Goal: Check status: Check status

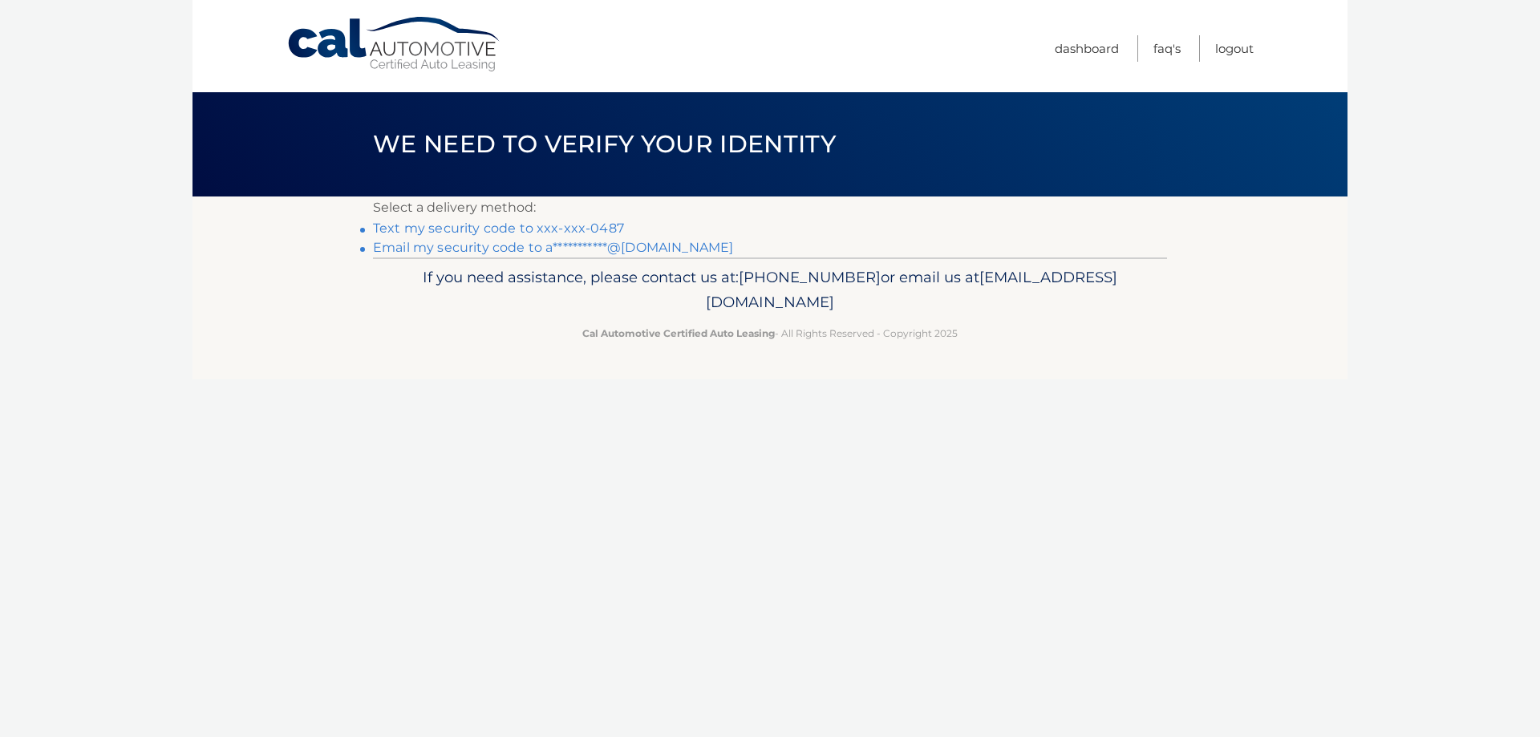
click at [465, 227] on link "Text my security code to xxx-xxx-0487" at bounding box center [498, 228] width 251 height 15
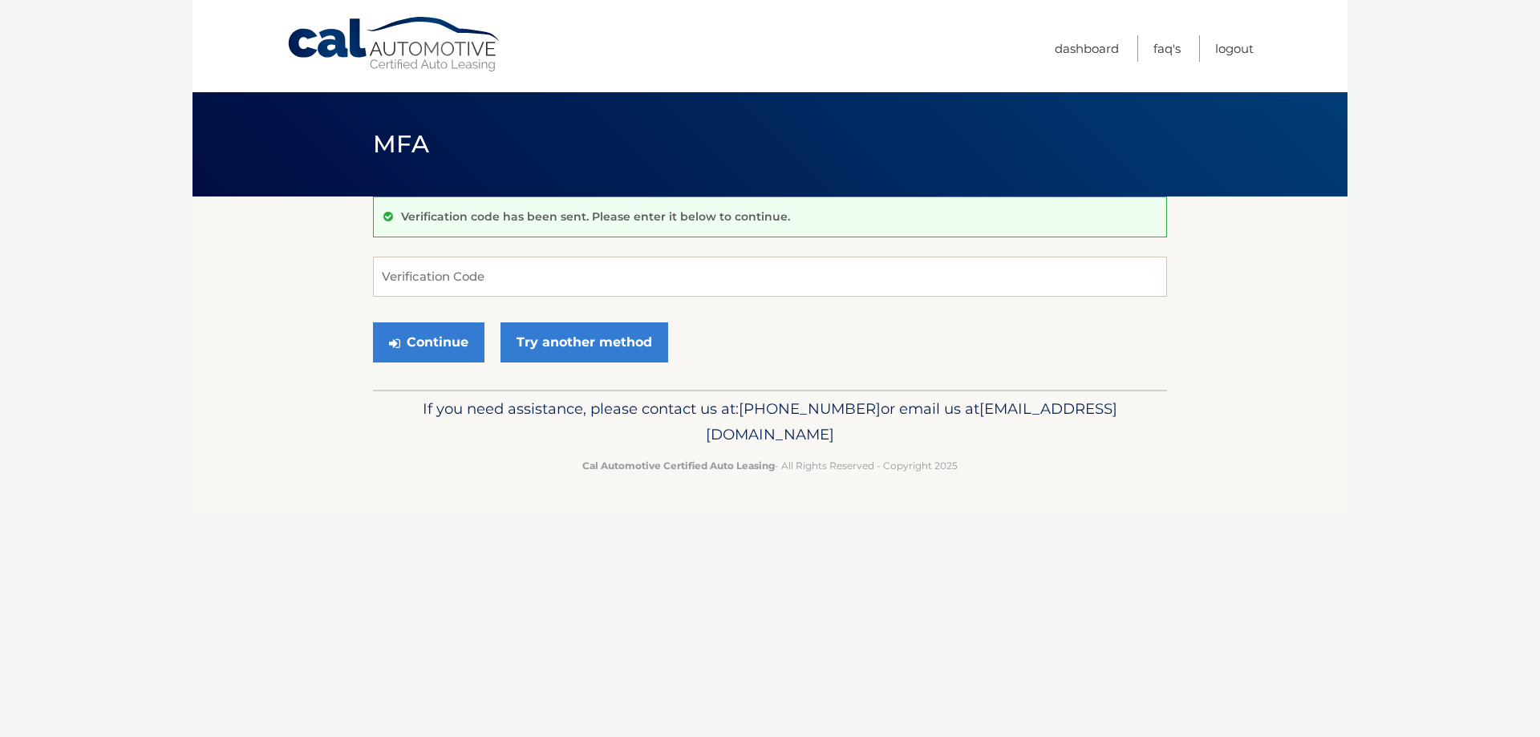
click at [590, 248] on div "Verification code has been sent. Please enter it below to continue. Verificatio…" at bounding box center [770, 293] width 794 height 193
click at [565, 293] on input "Verification Code" at bounding box center [770, 277] width 794 height 40
paste input "565359"
type input "565359"
click at [415, 339] on button "Continue" at bounding box center [428, 342] width 111 height 40
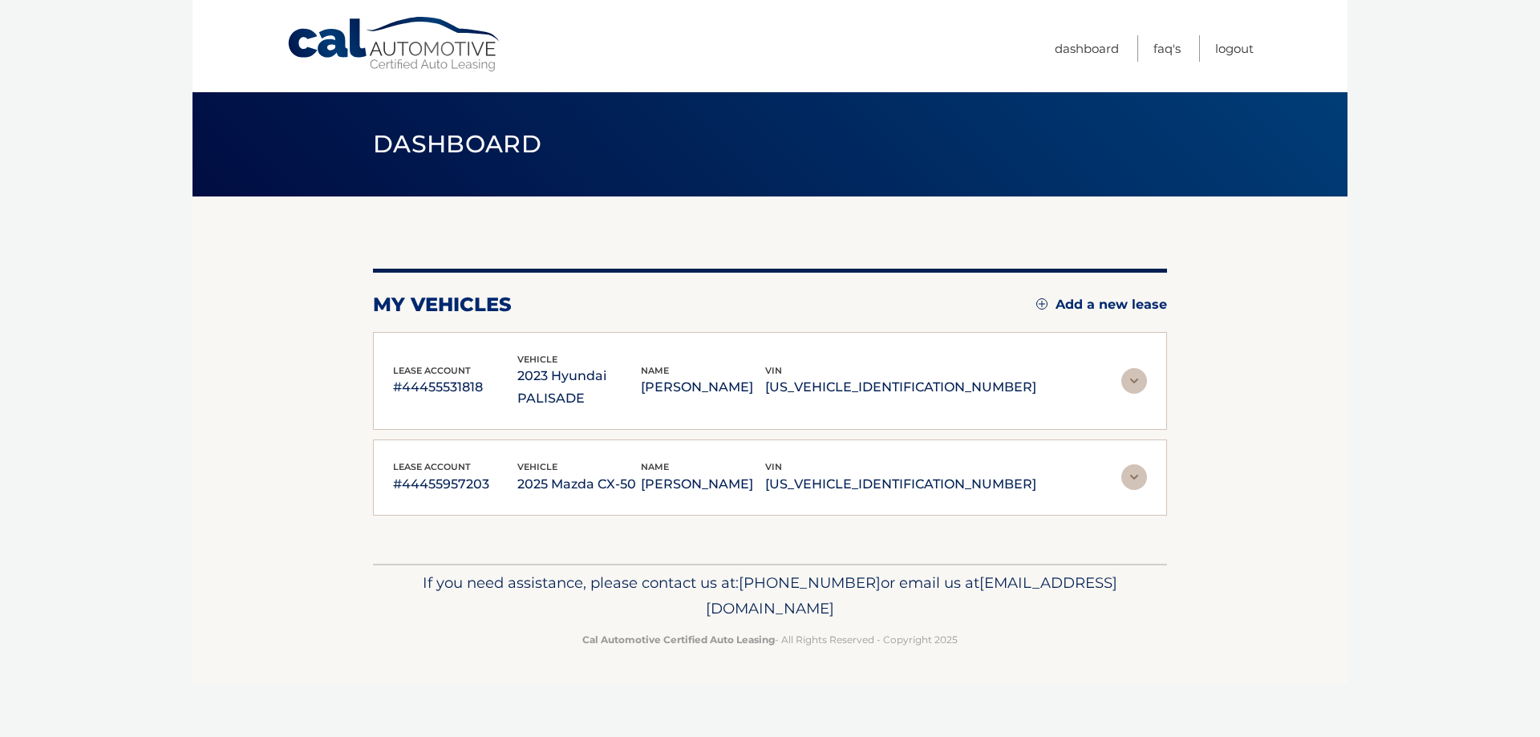
click at [1133, 370] on img at bounding box center [1134, 381] width 26 height 26
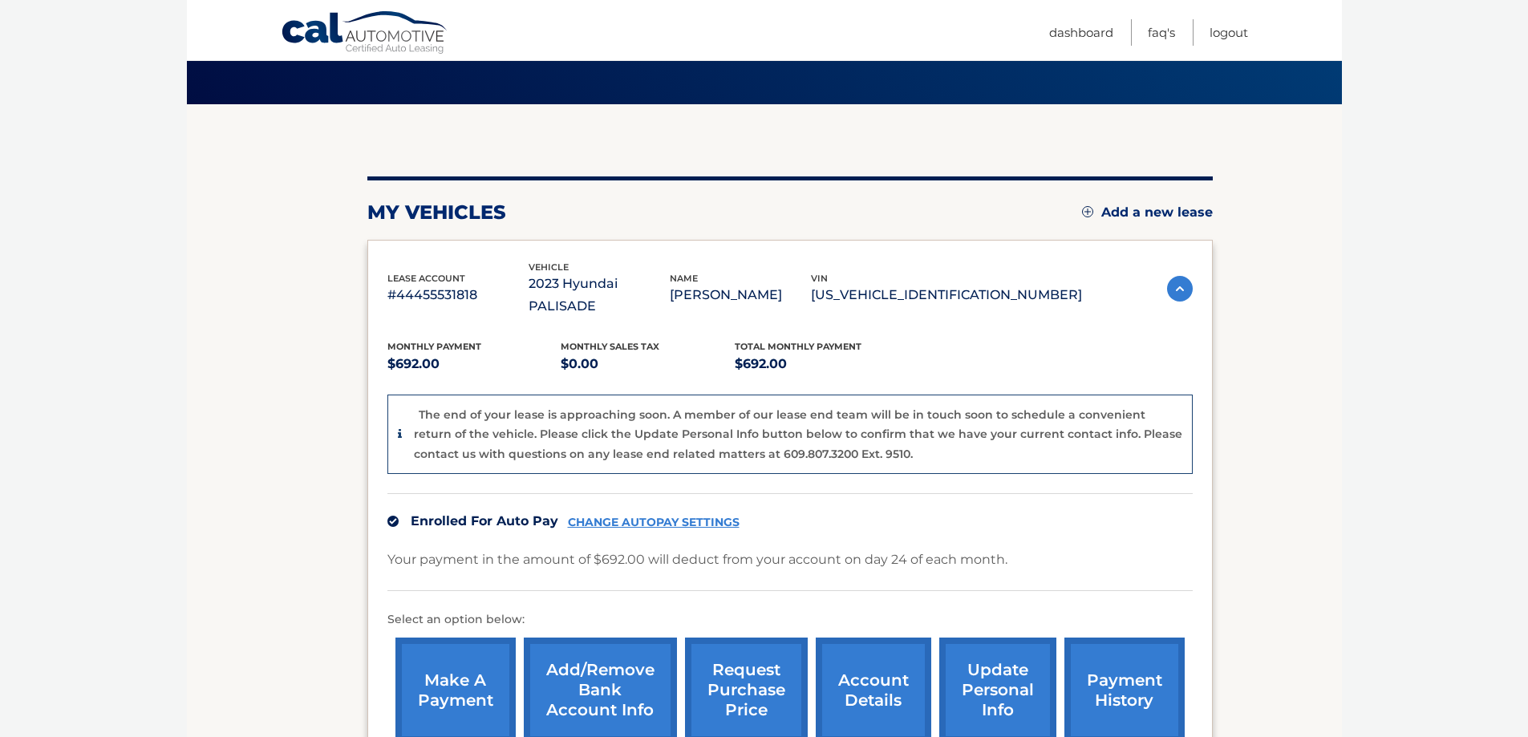
scroll to position [321, 0]
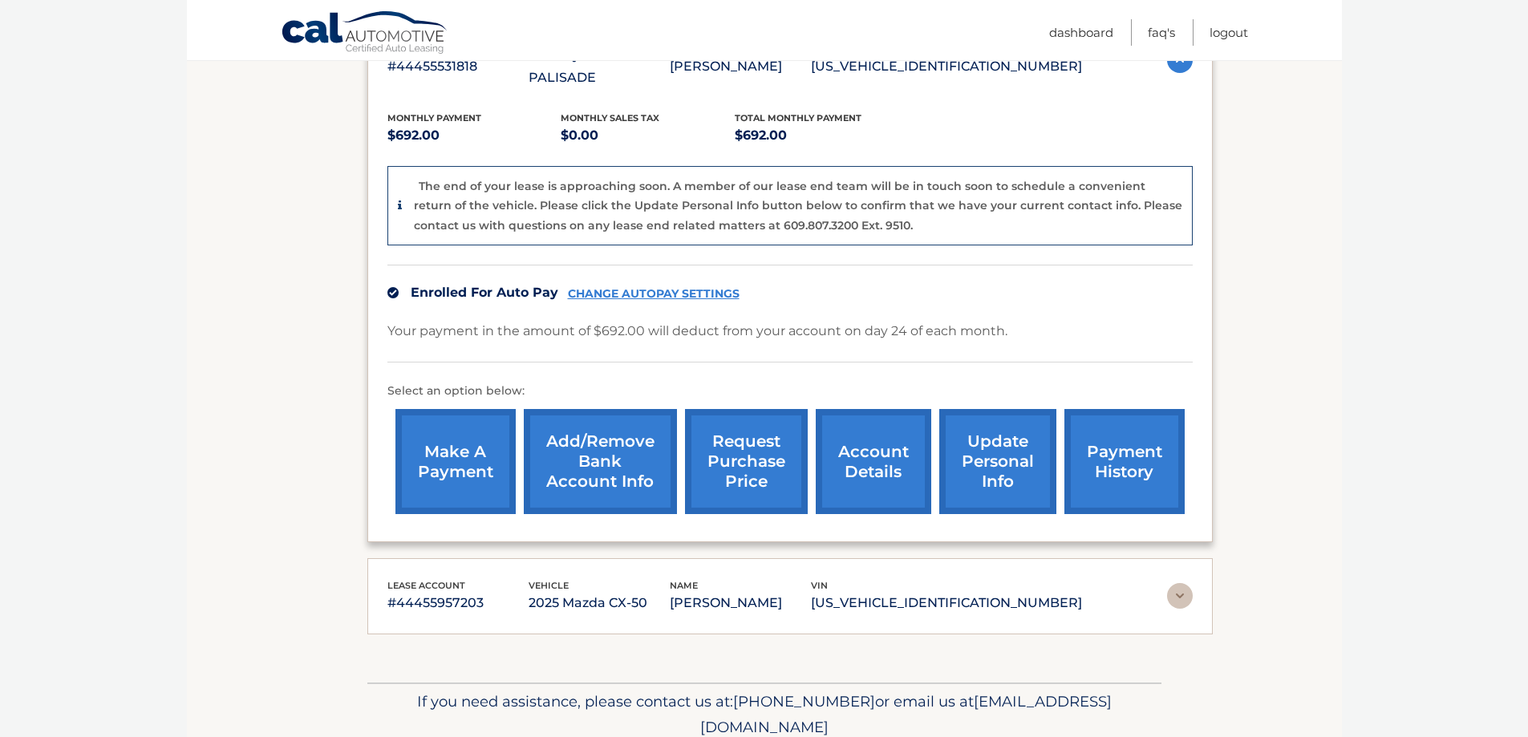
click at [1129, 448] on link "payment history" at bounding box center [1124, 461] width 120 height 105
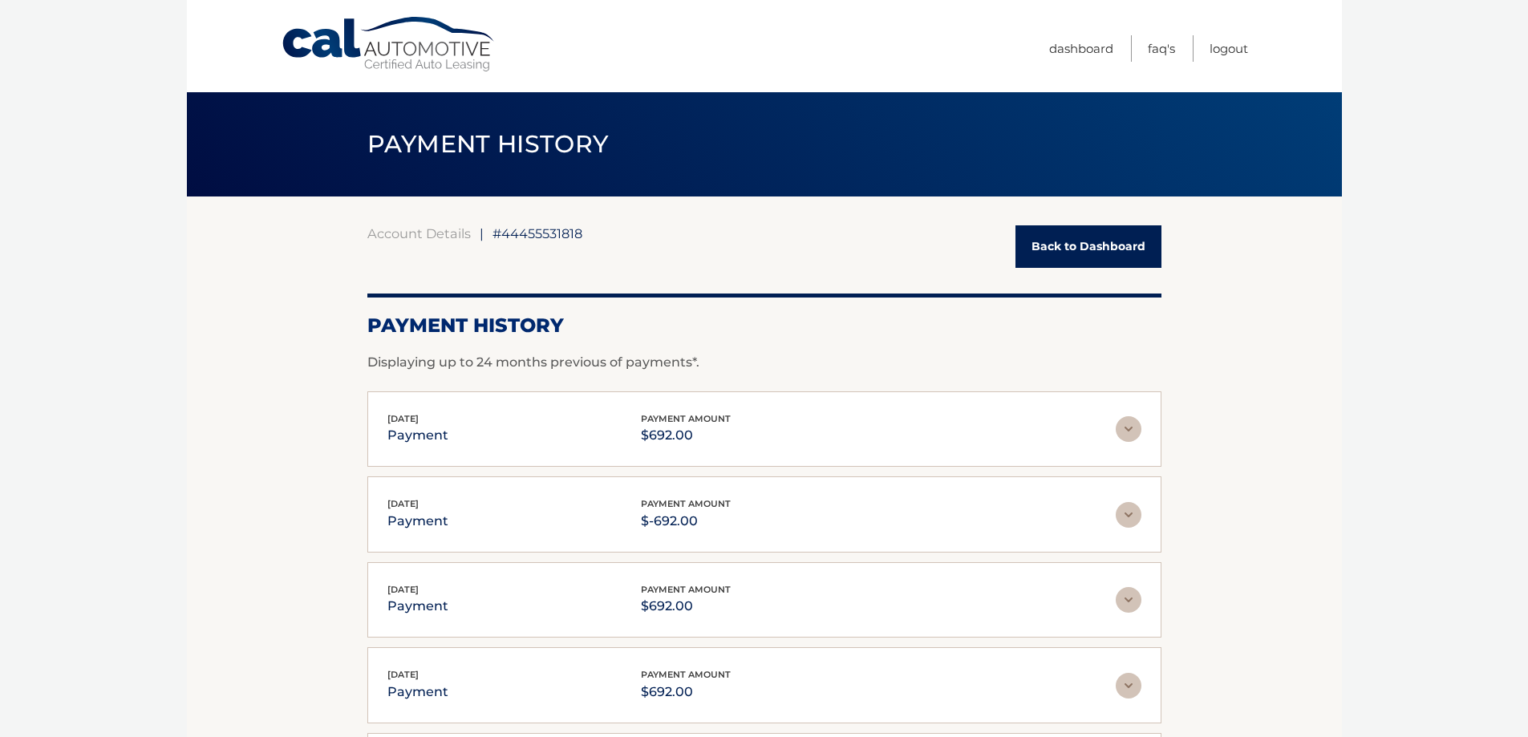
click at [1103, 420] on div "Aug 25, 2025 payment payment amount $692.00" at bounding box center [751, 429] width 728 height 36
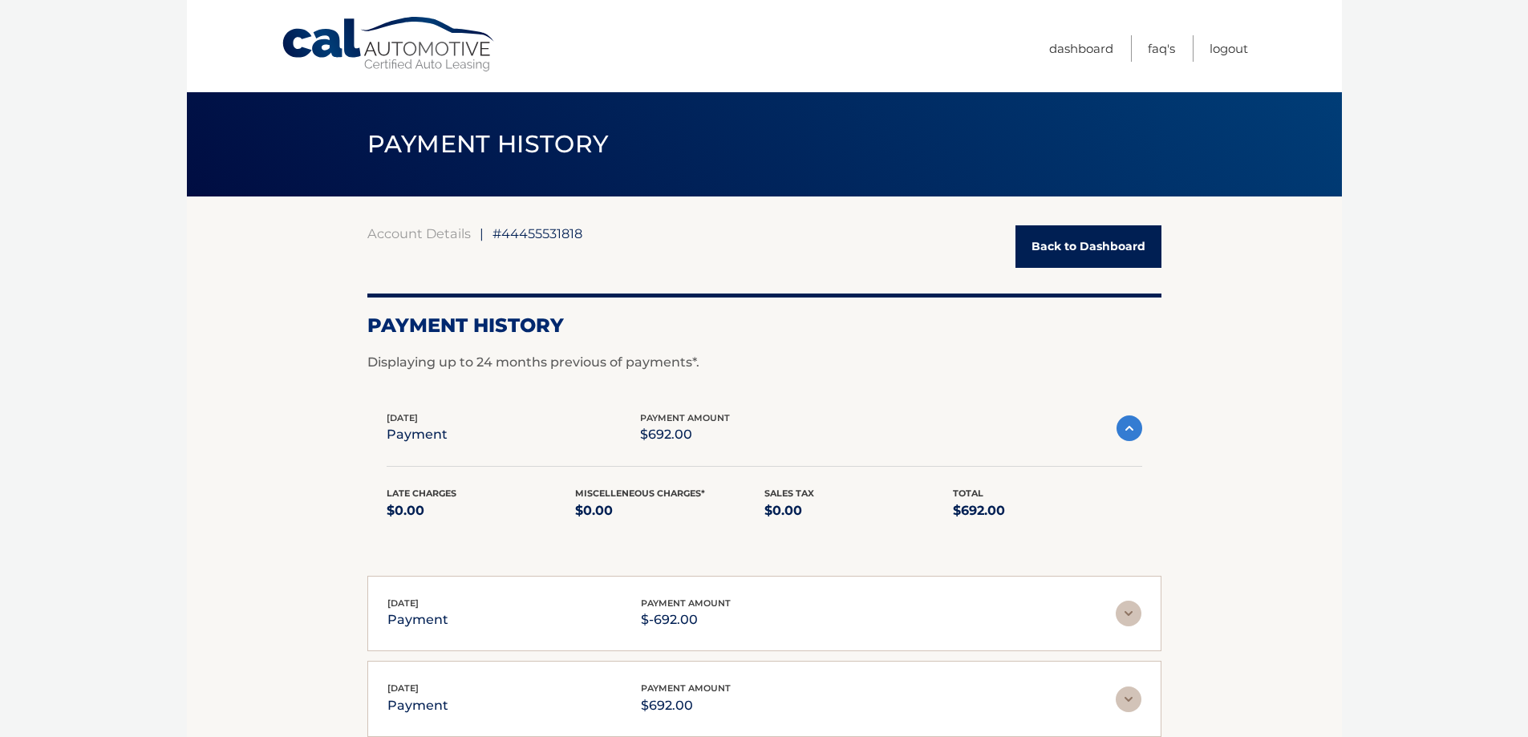
click at [1128, 427] on img at bounding box center [1130, 428] width 26 height 26
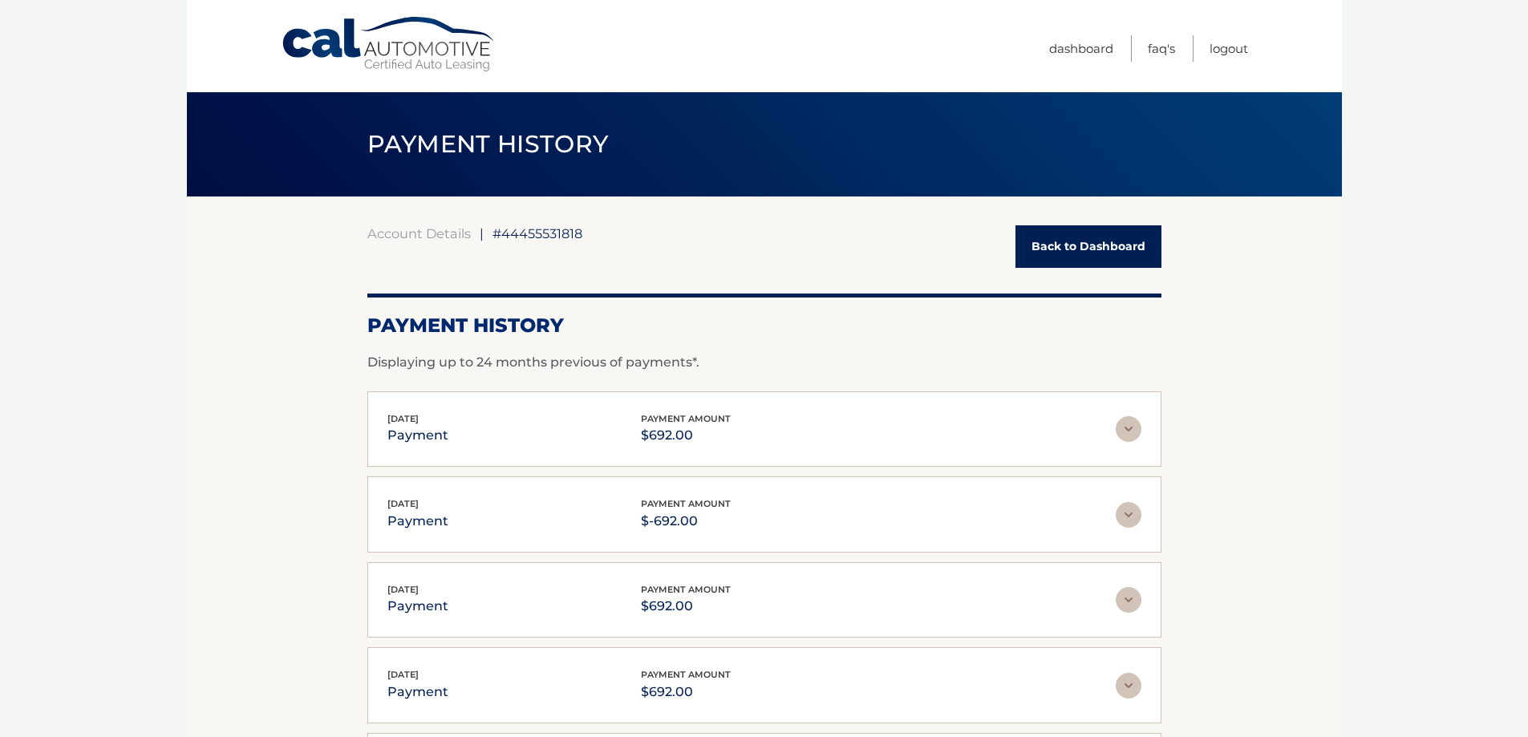
click at [1081, 265] on link "Back to Dashboard" at bounding box center [1088, 246] width 146 height 43
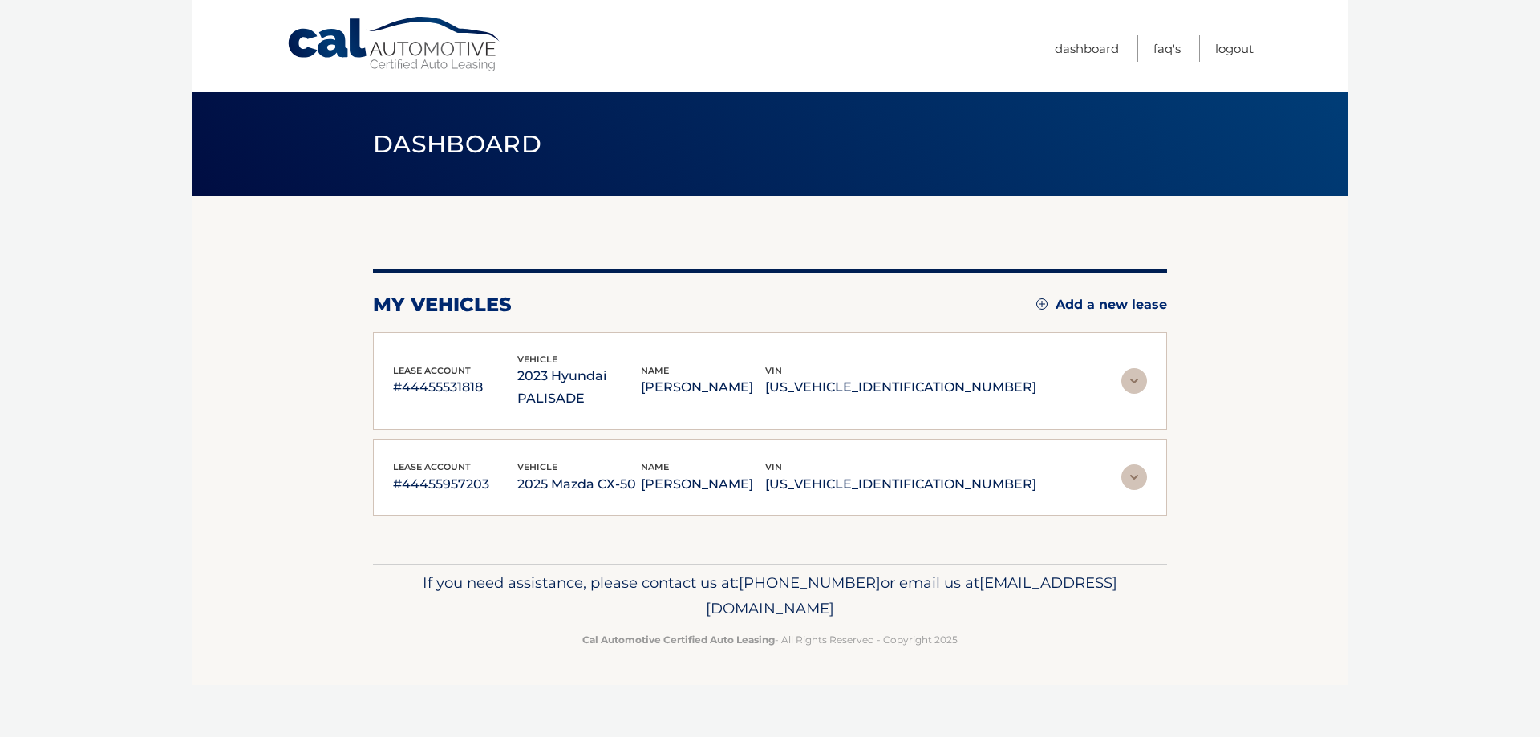
click at [1130, 368] on img at bounding box center [1134, 381] width 26 height 26
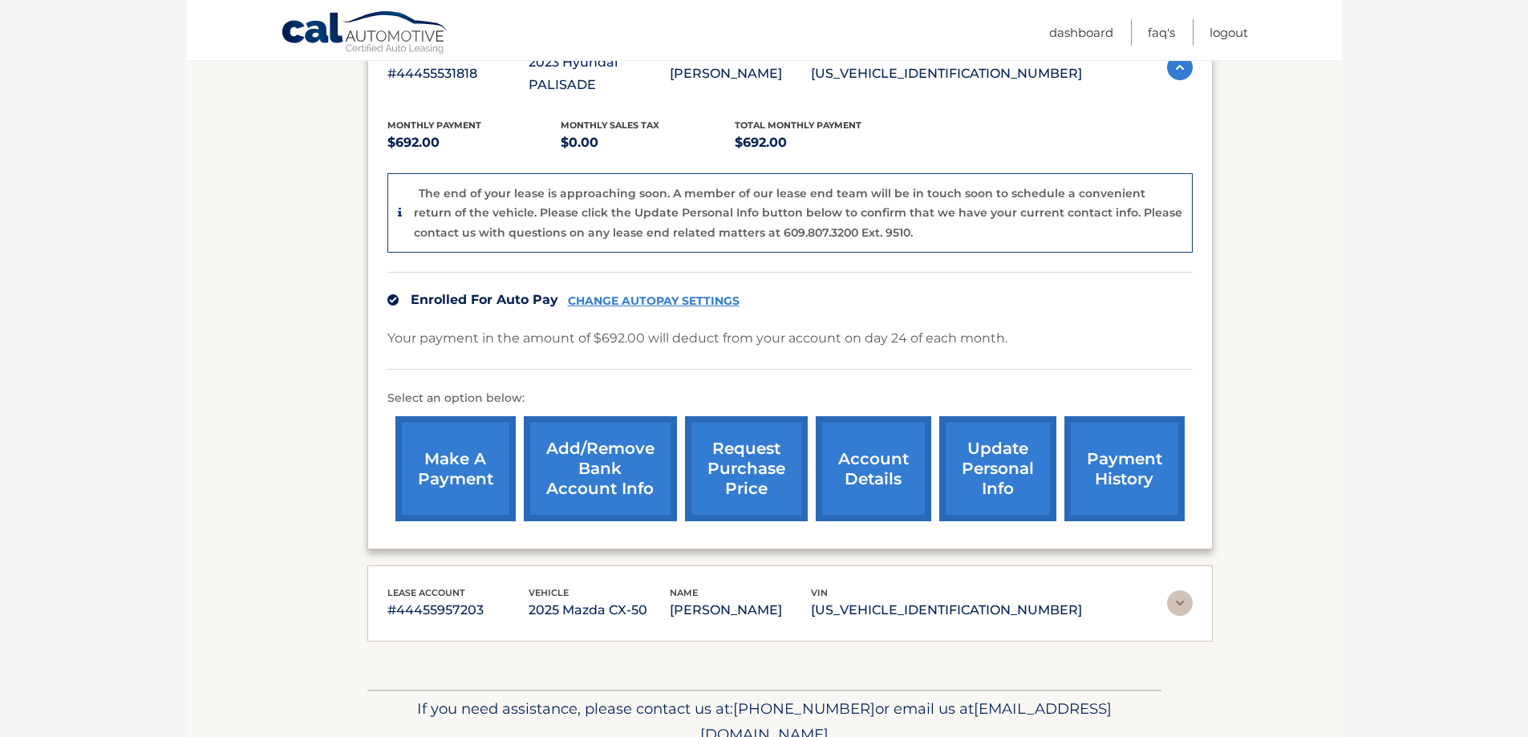
scroll to position [321, 0]
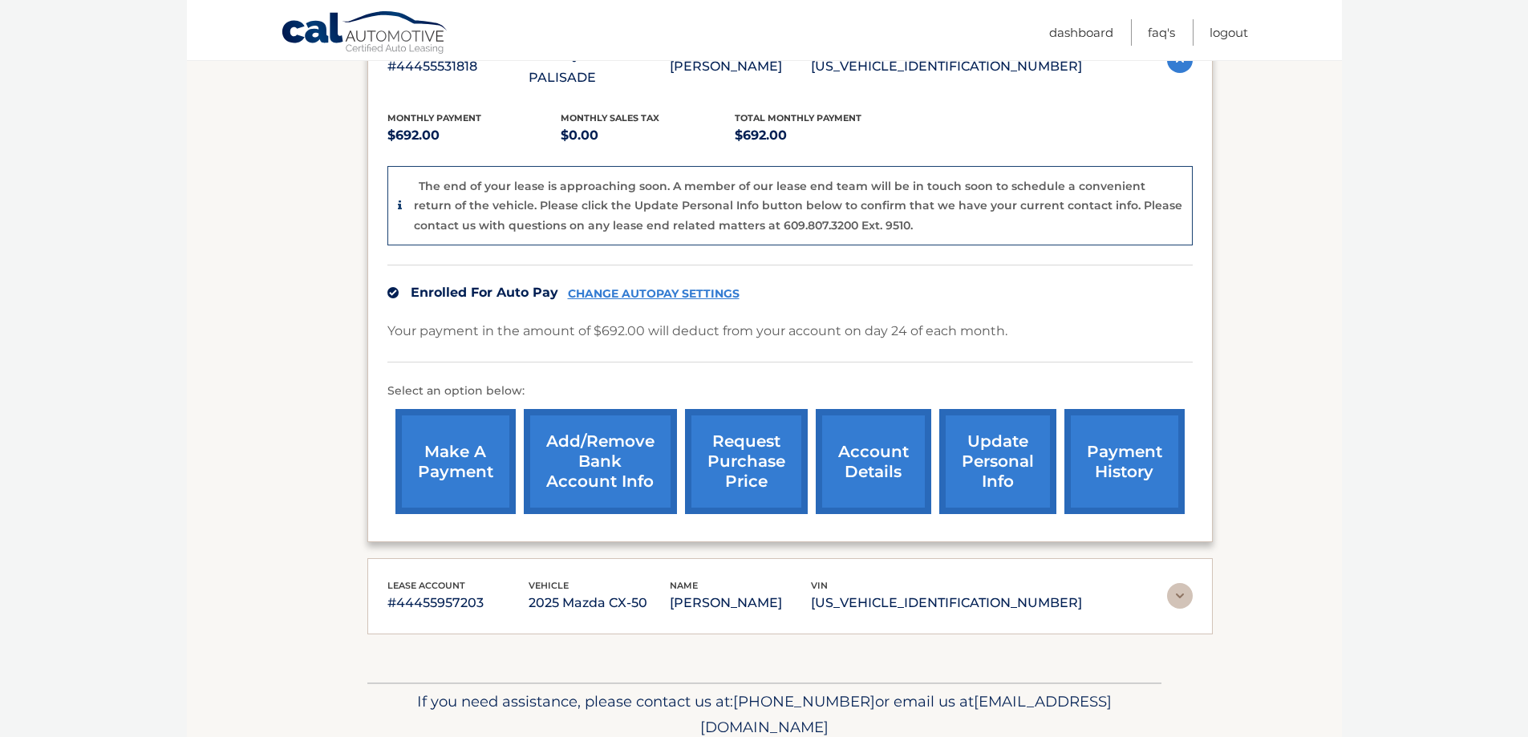
click at [853, 461] on link "account details" at bounding box center [874, 461] width 116 height 105
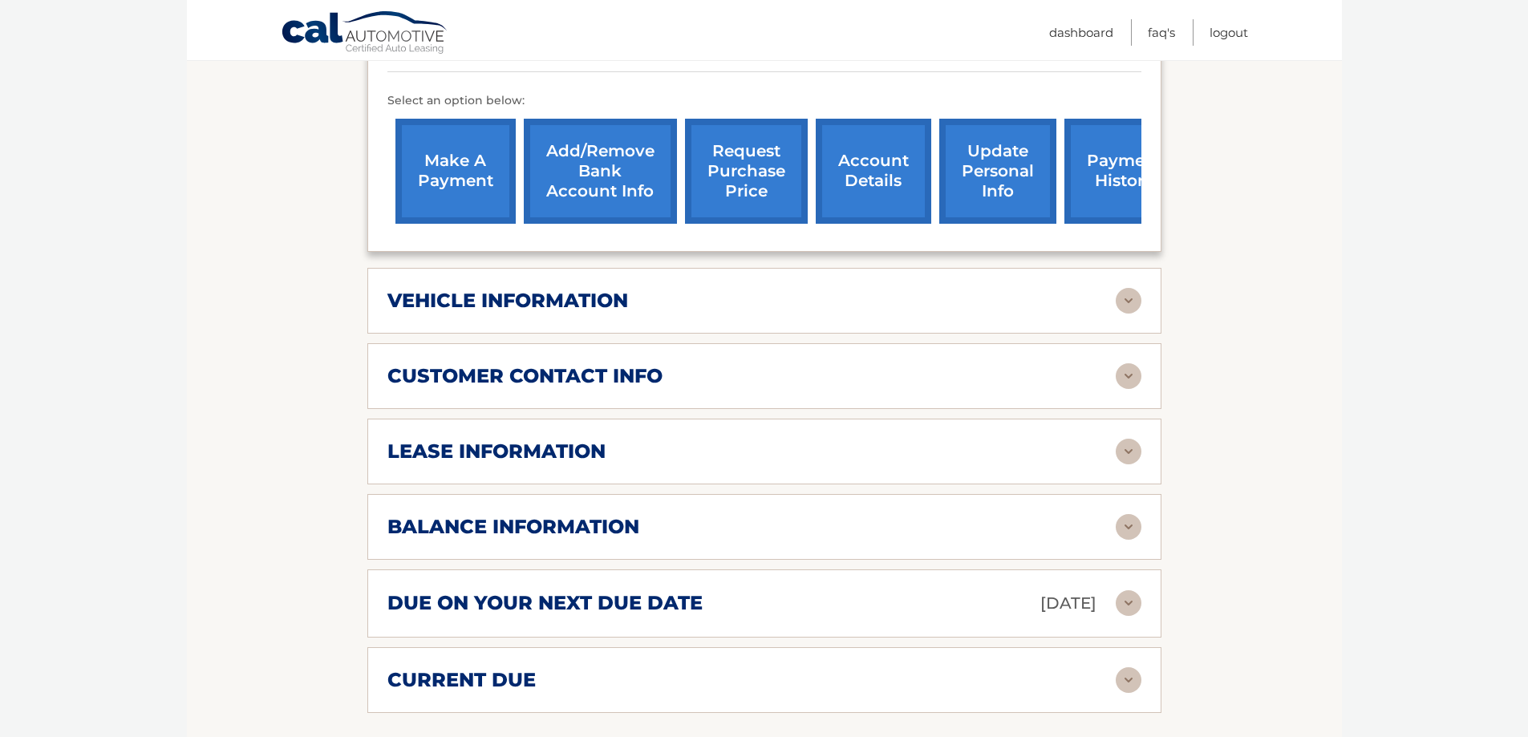
scroll to position [561, 0]
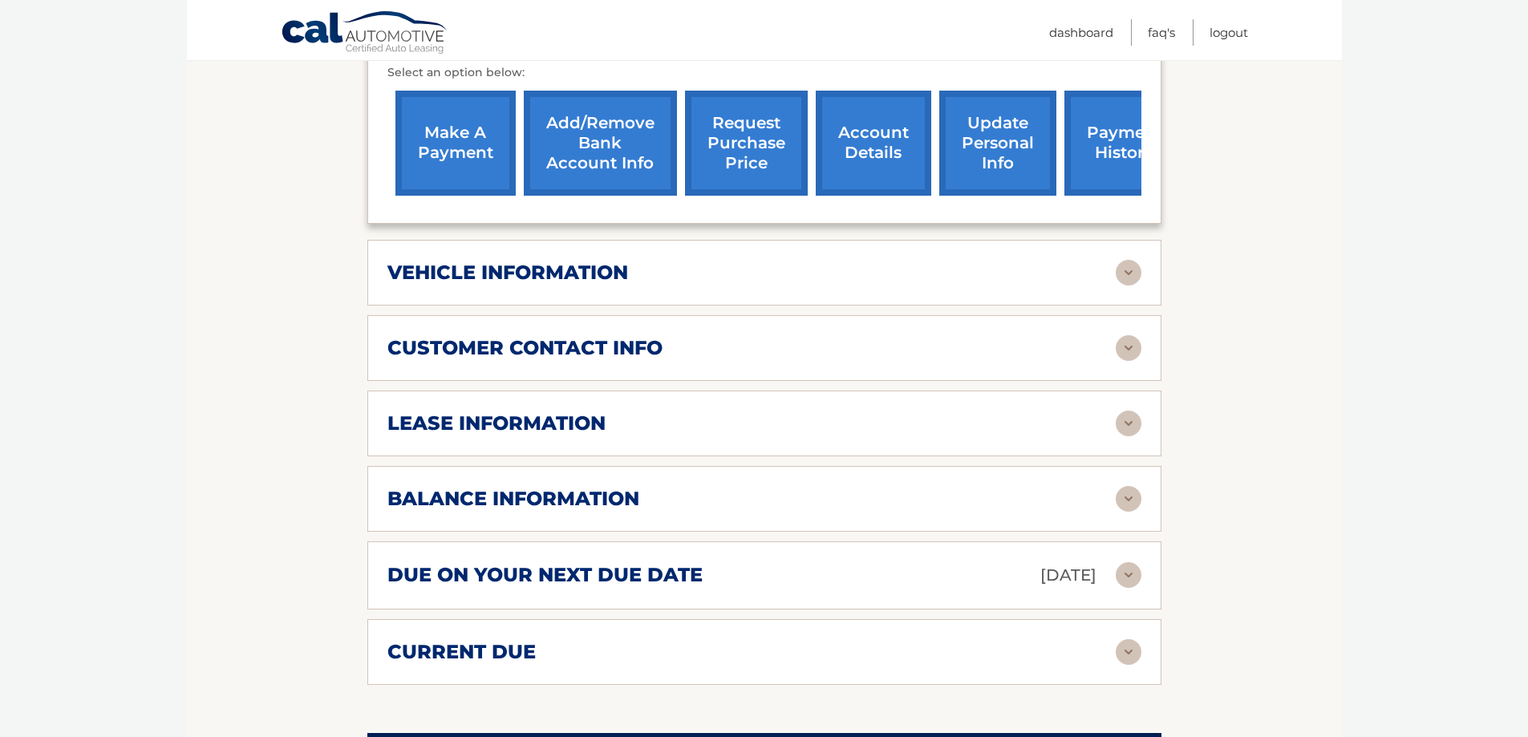
click at [1132, 562] on img at bounding box center [1129, 575] width 26 height 26
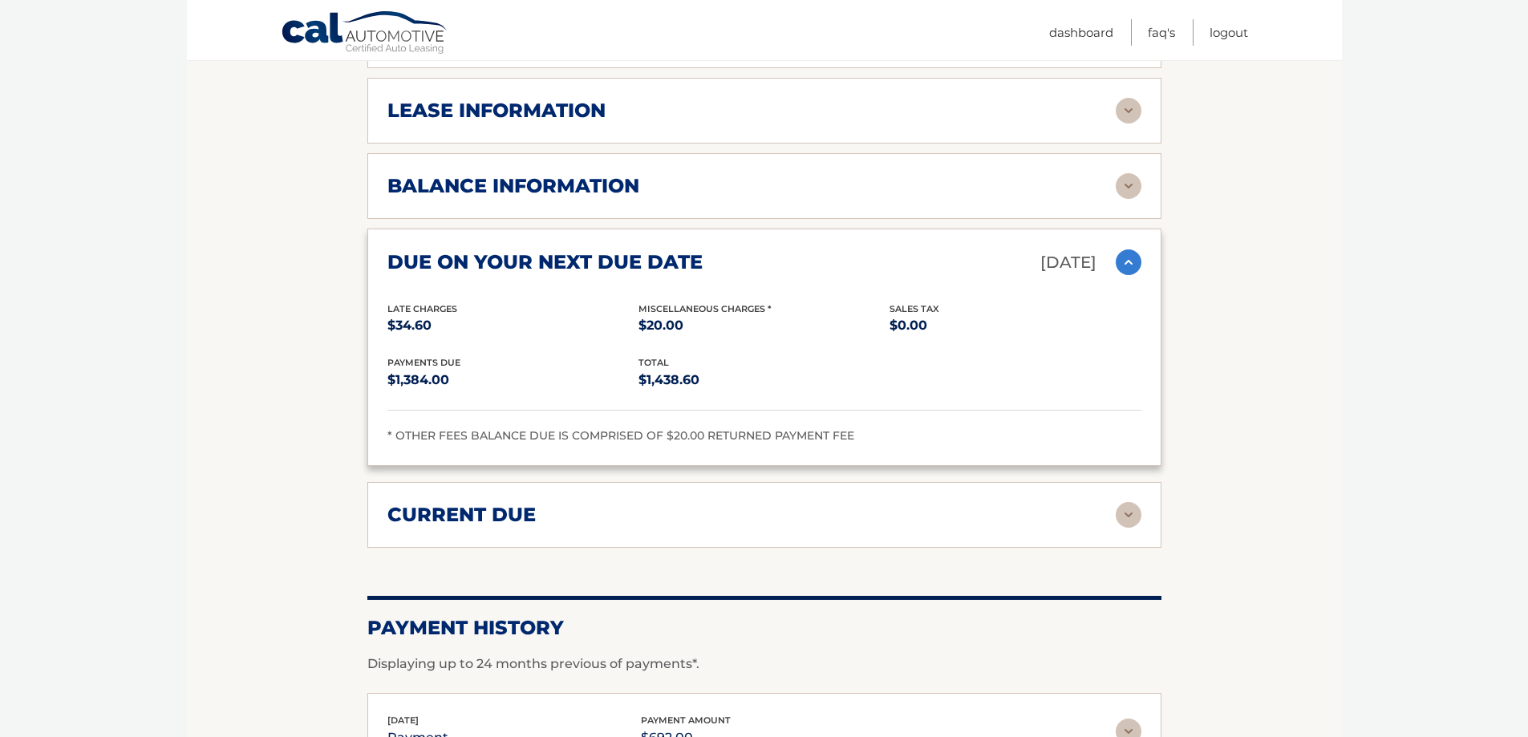
scroll to position [882, 0]
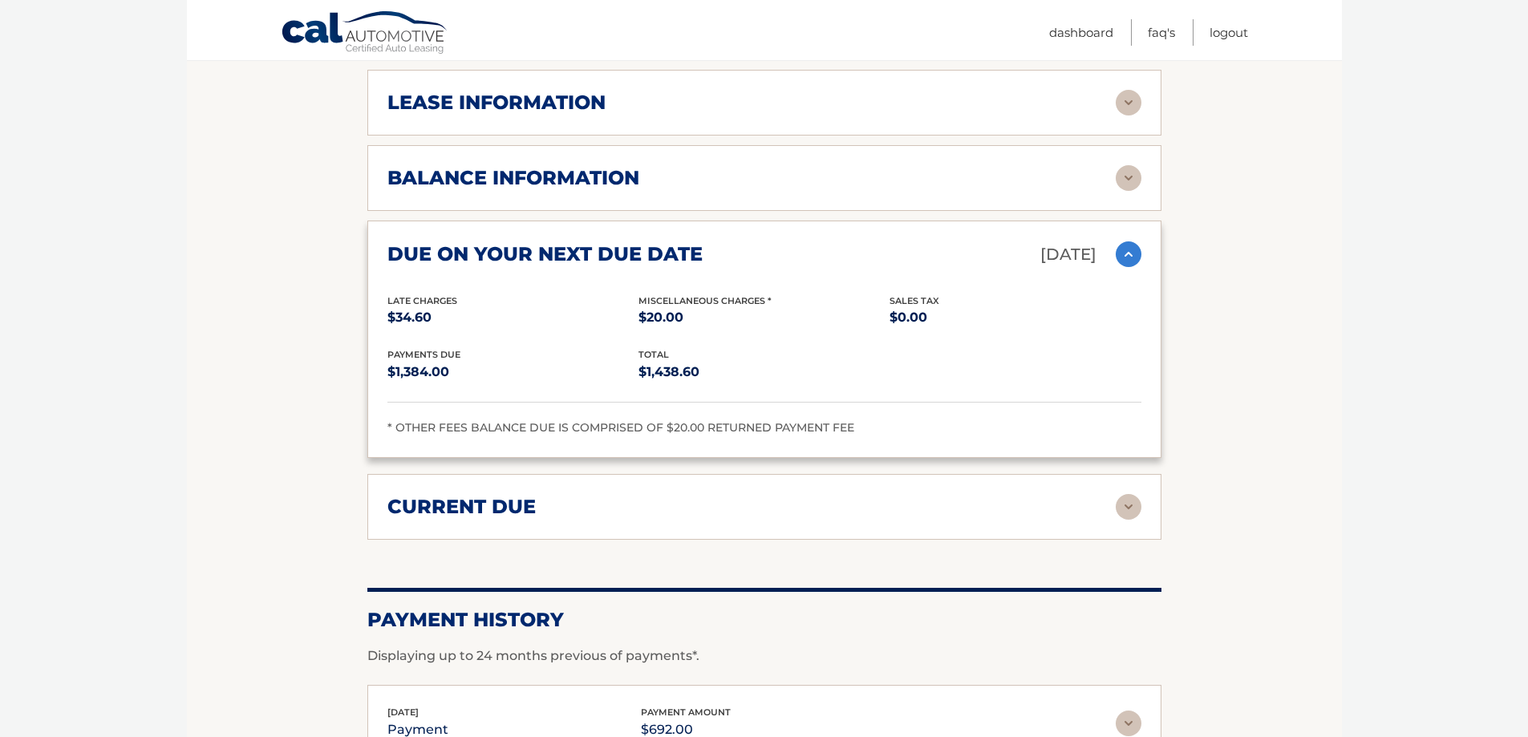
click at [776, 495] on div "current due" at bounding box center [751, 507] width 728 height 24
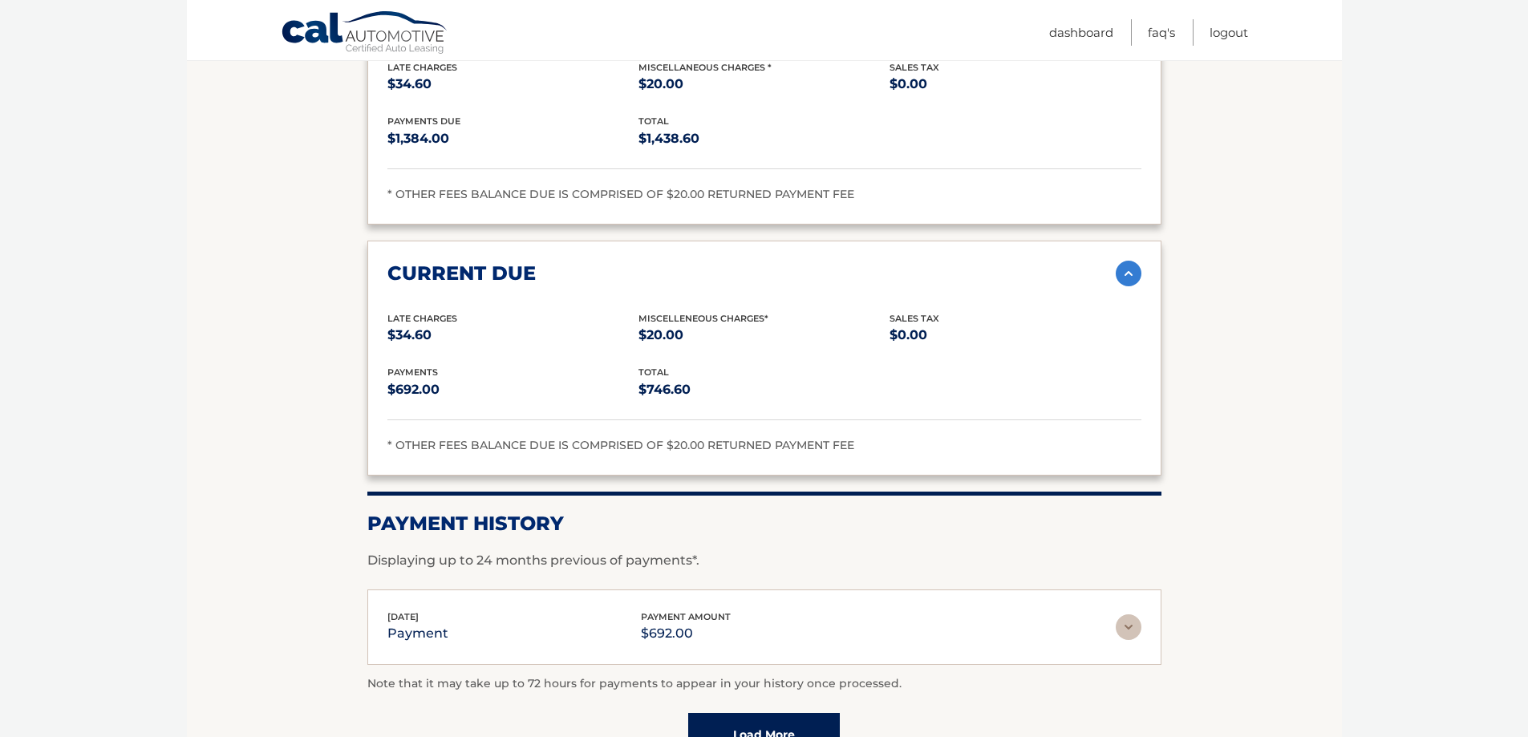
scroll to position [1123, 0]
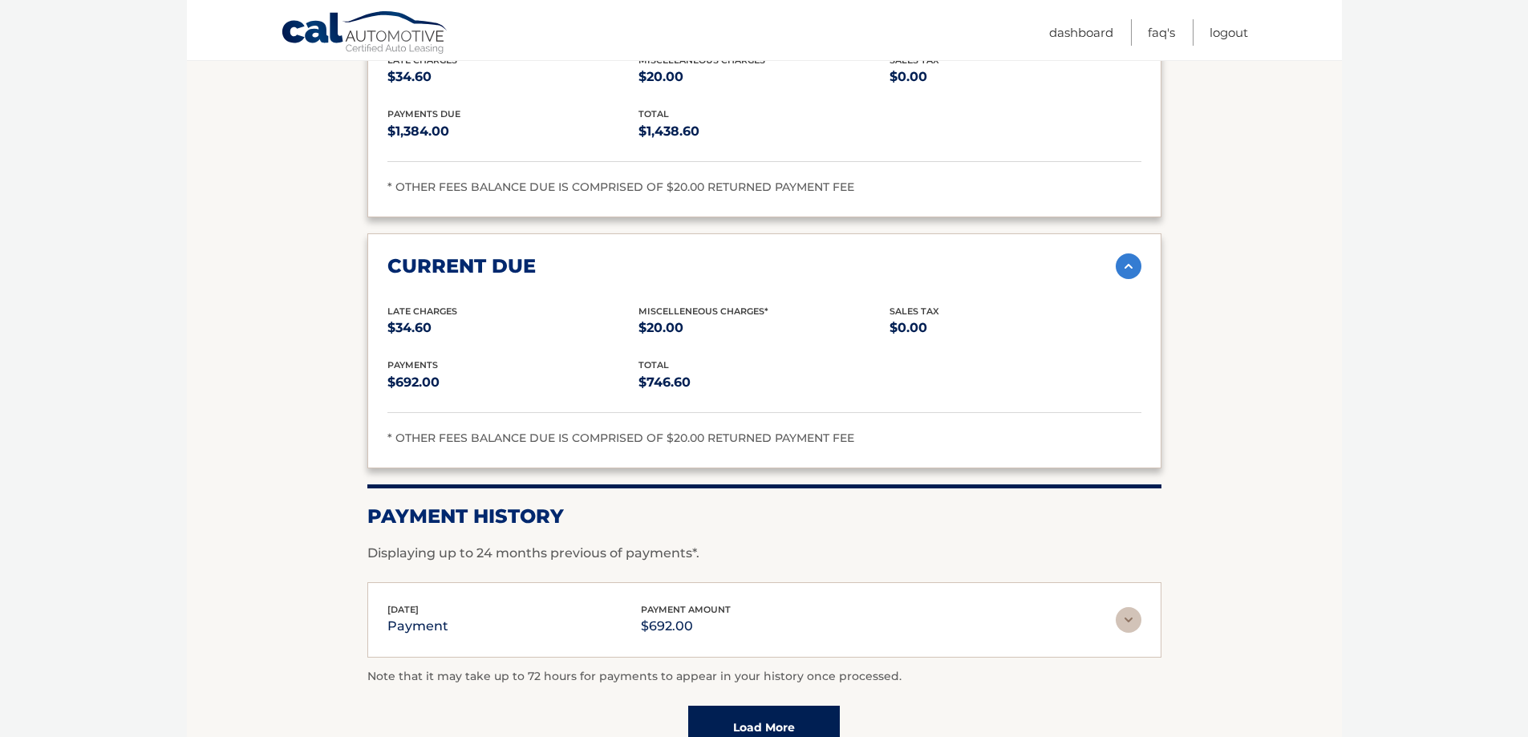
click at [598, 613] on div "[DATE] payment payment amount $692.00" at bounding box center [751, 620] width 728 height 36
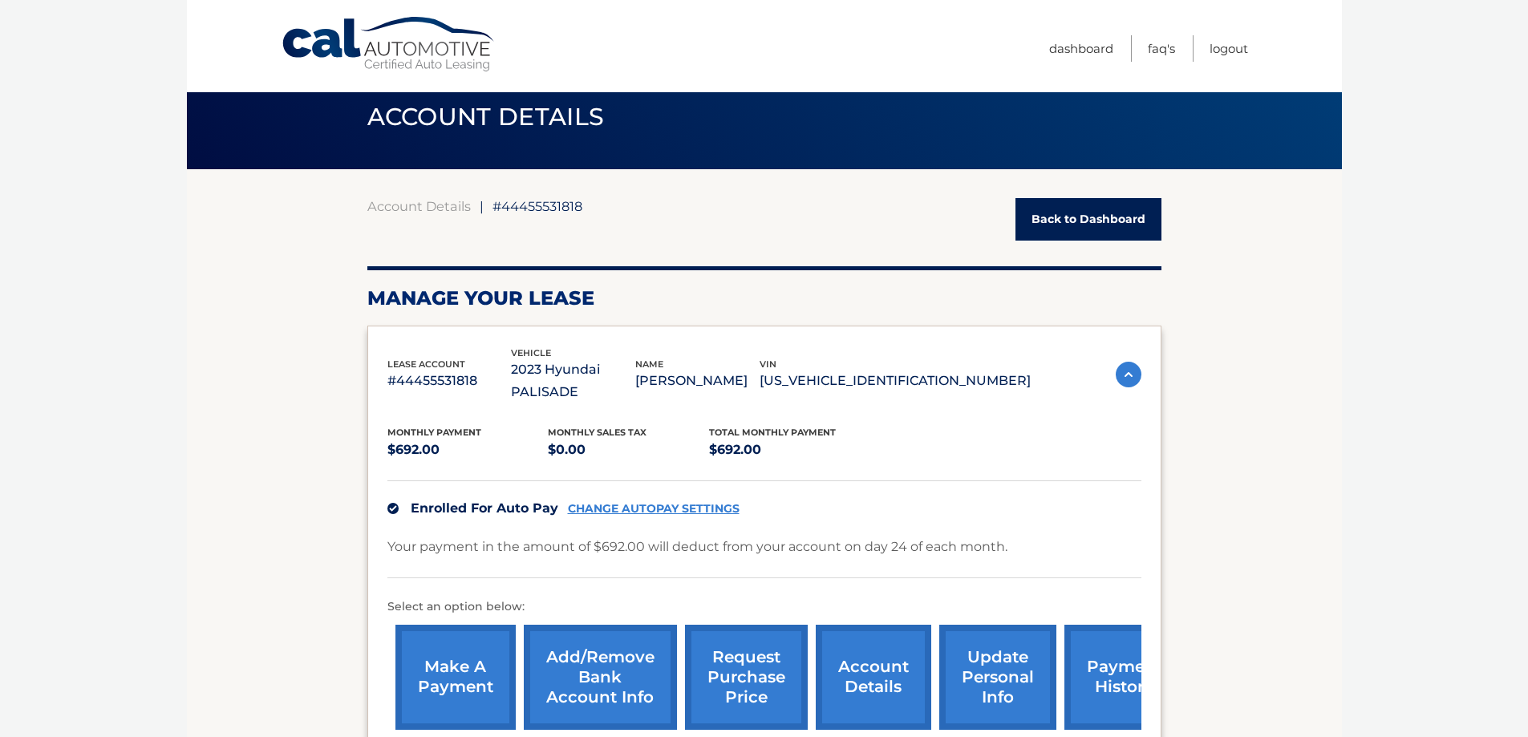
scroll to position [0, 0]
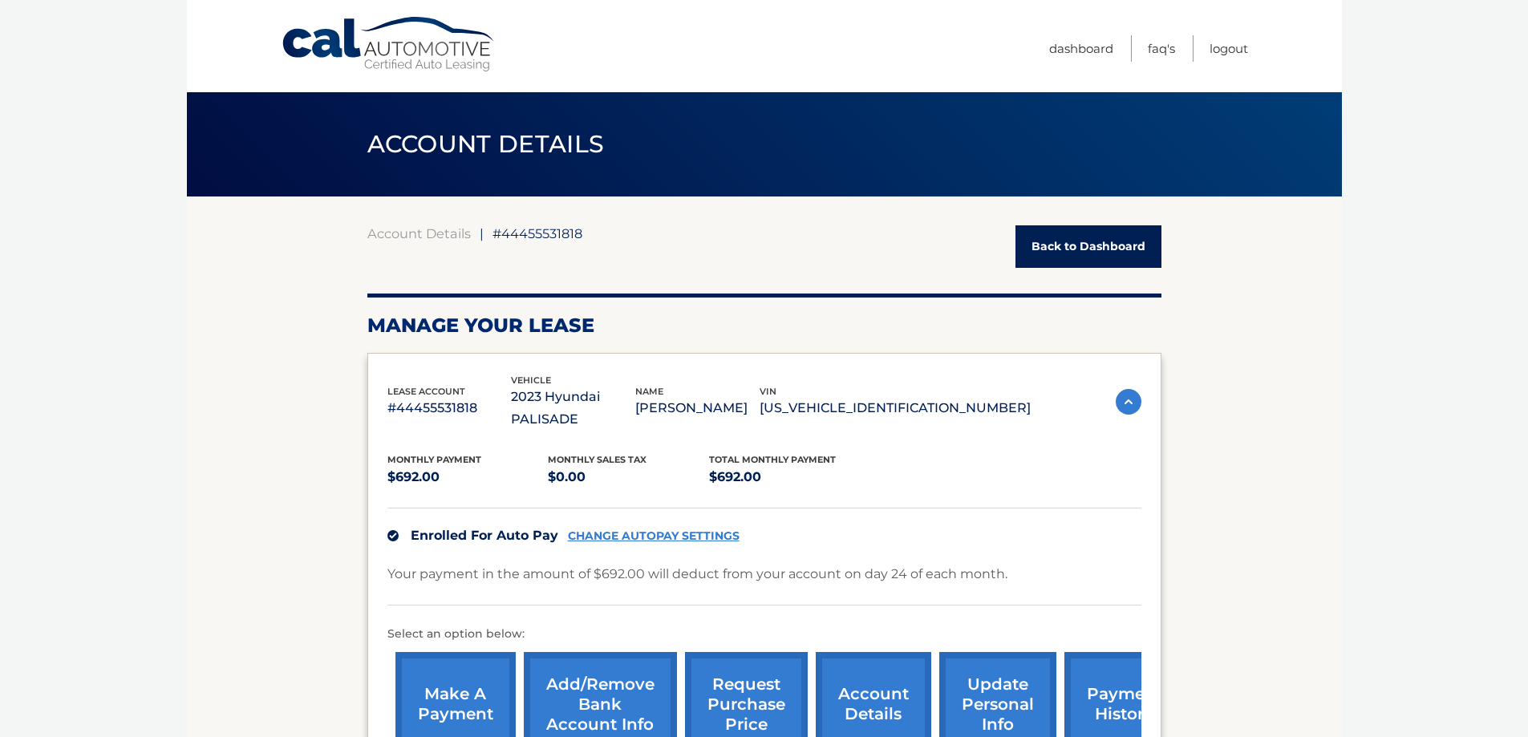
click at [1050, 237] on link "Back to Dashboard" at bounding box center [1088, 246] width 146 height 43
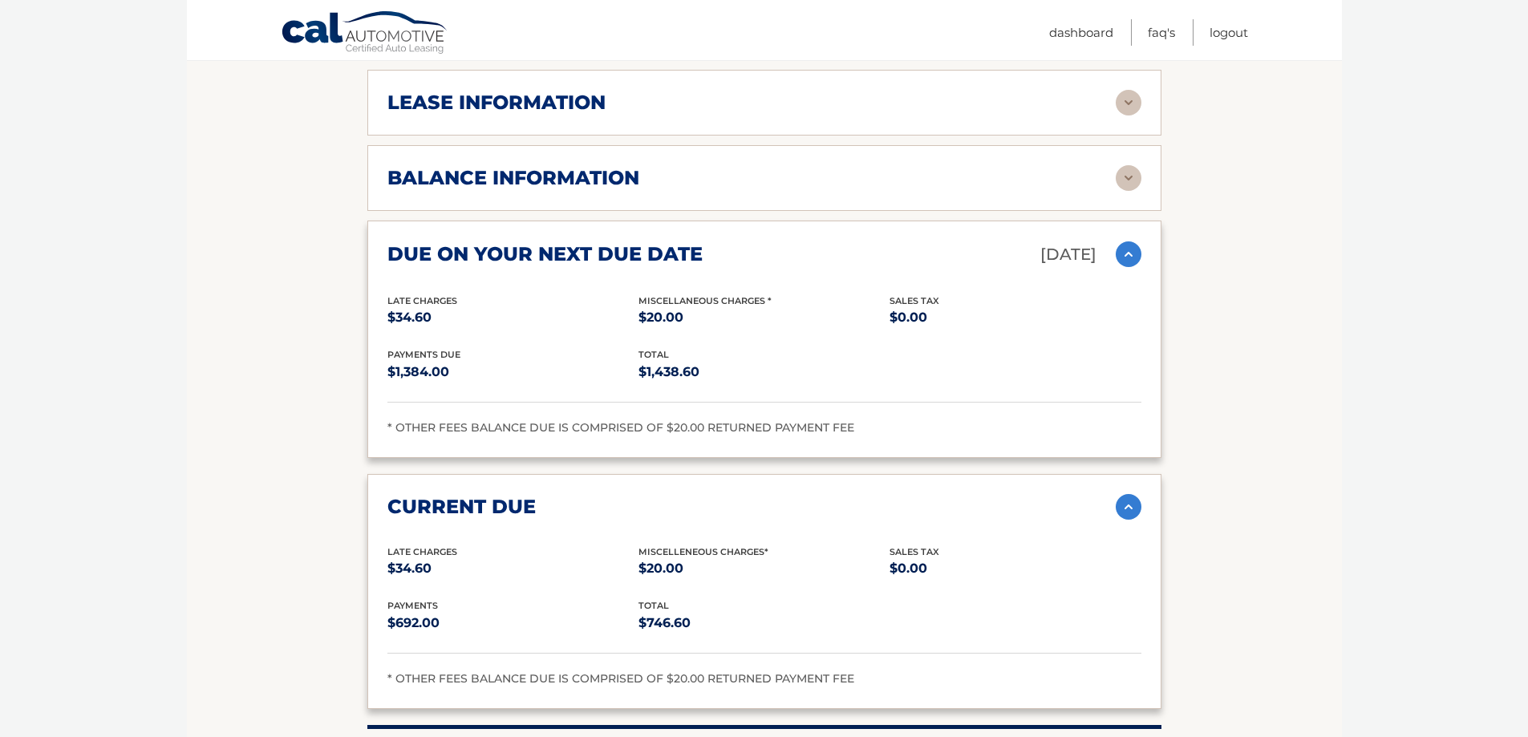
scroll to position [1364, 0]
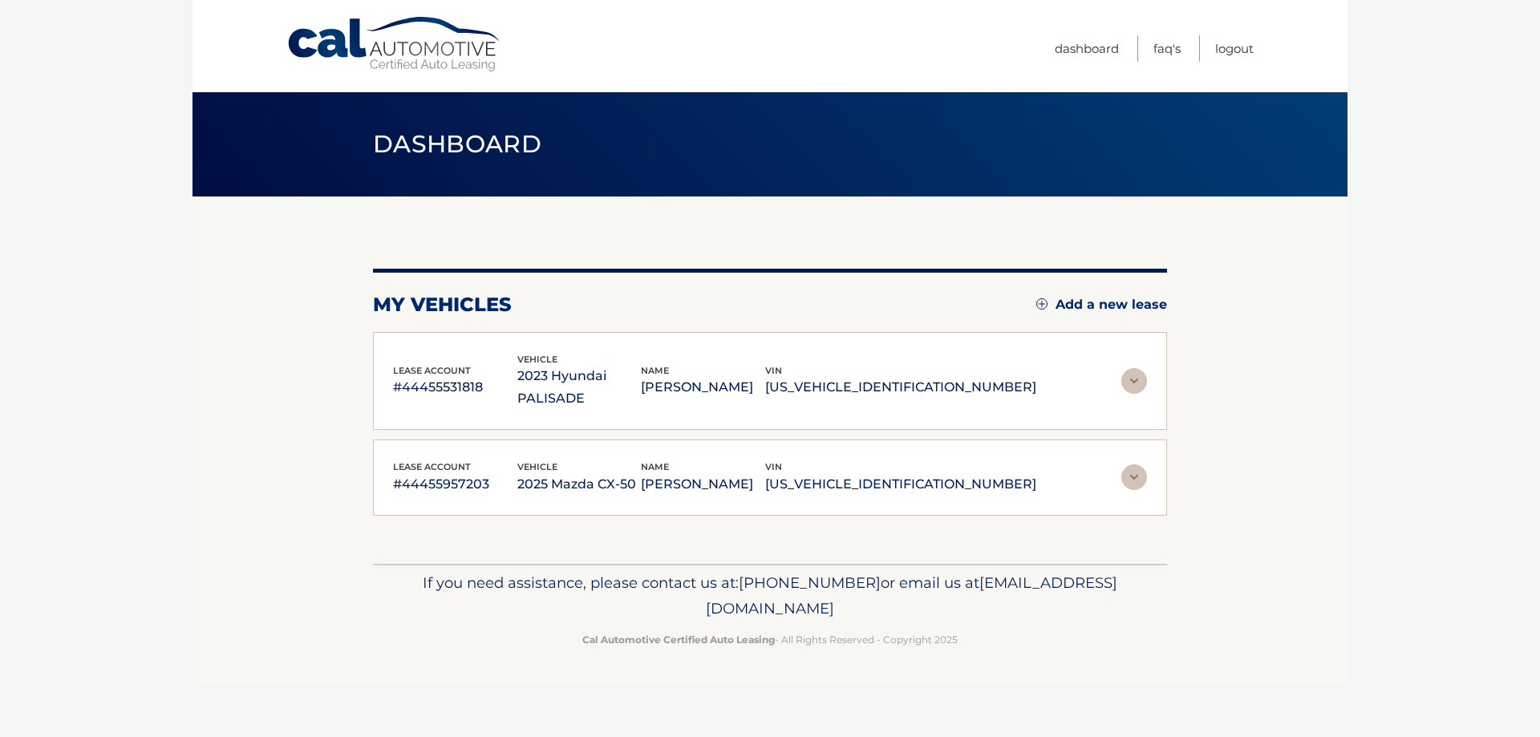
click at [1137, 464] on img at bounding box center [1134, 477] width 26 height 26
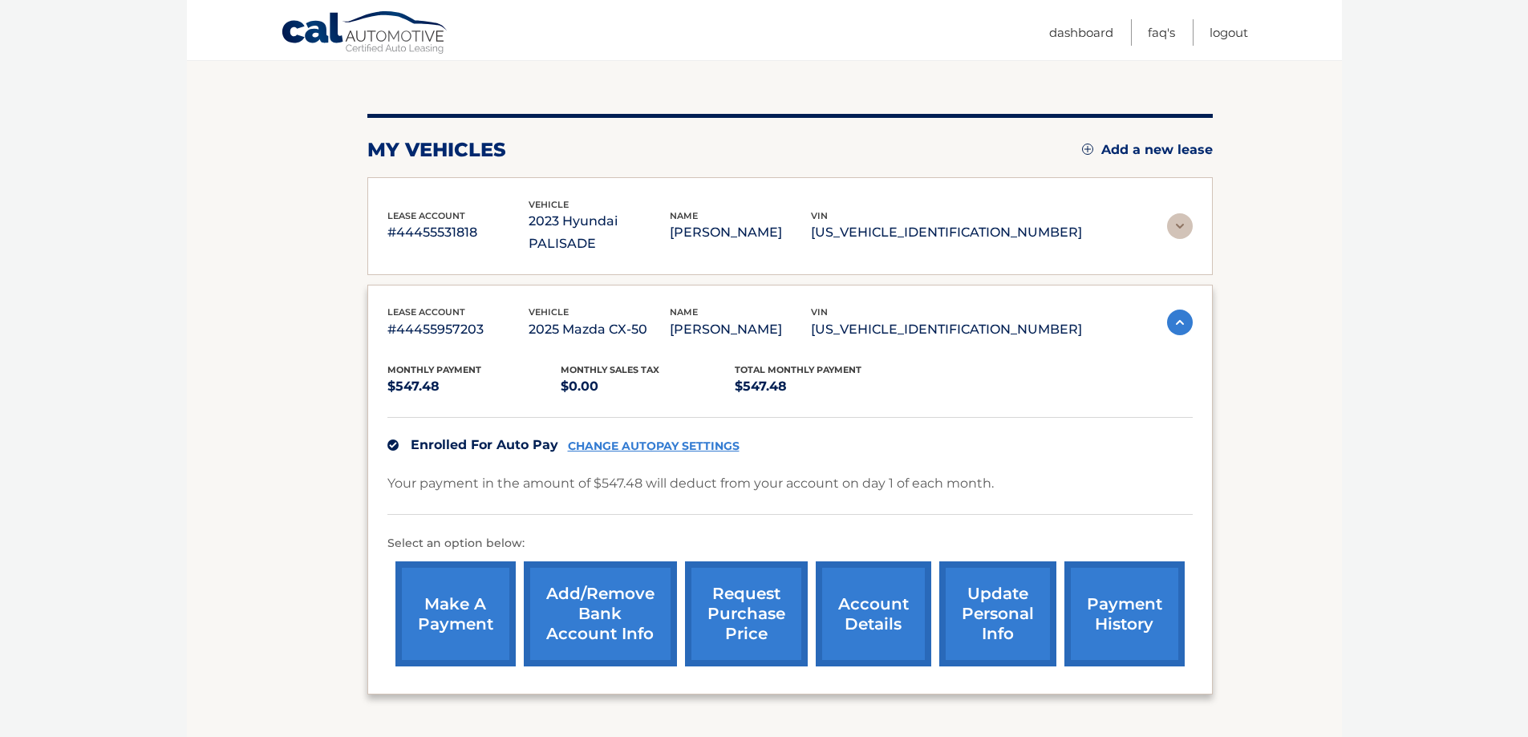
scroll to position [241, 0]
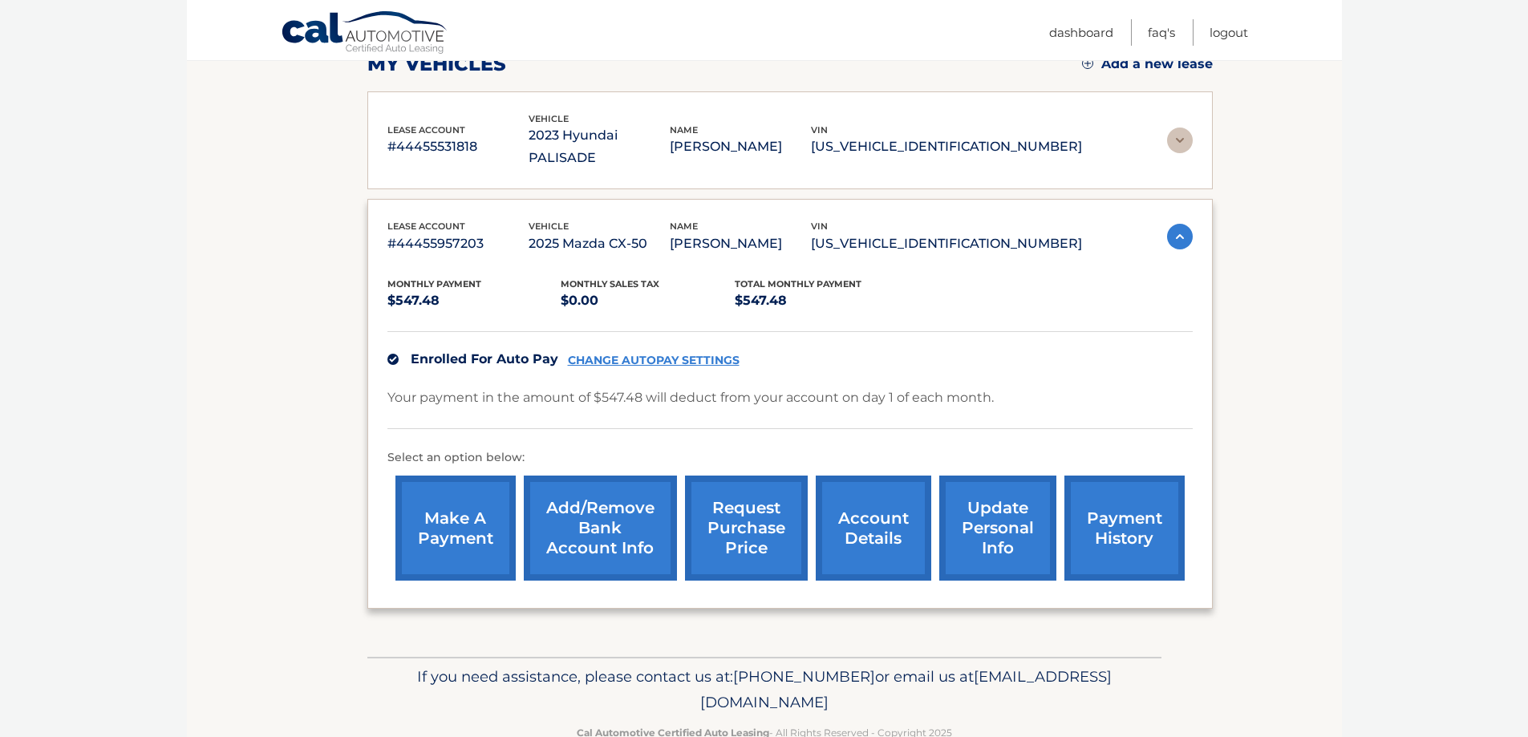
click at [881, 499] on link "account details" at bounding box center [874, 528] width 116 height 105
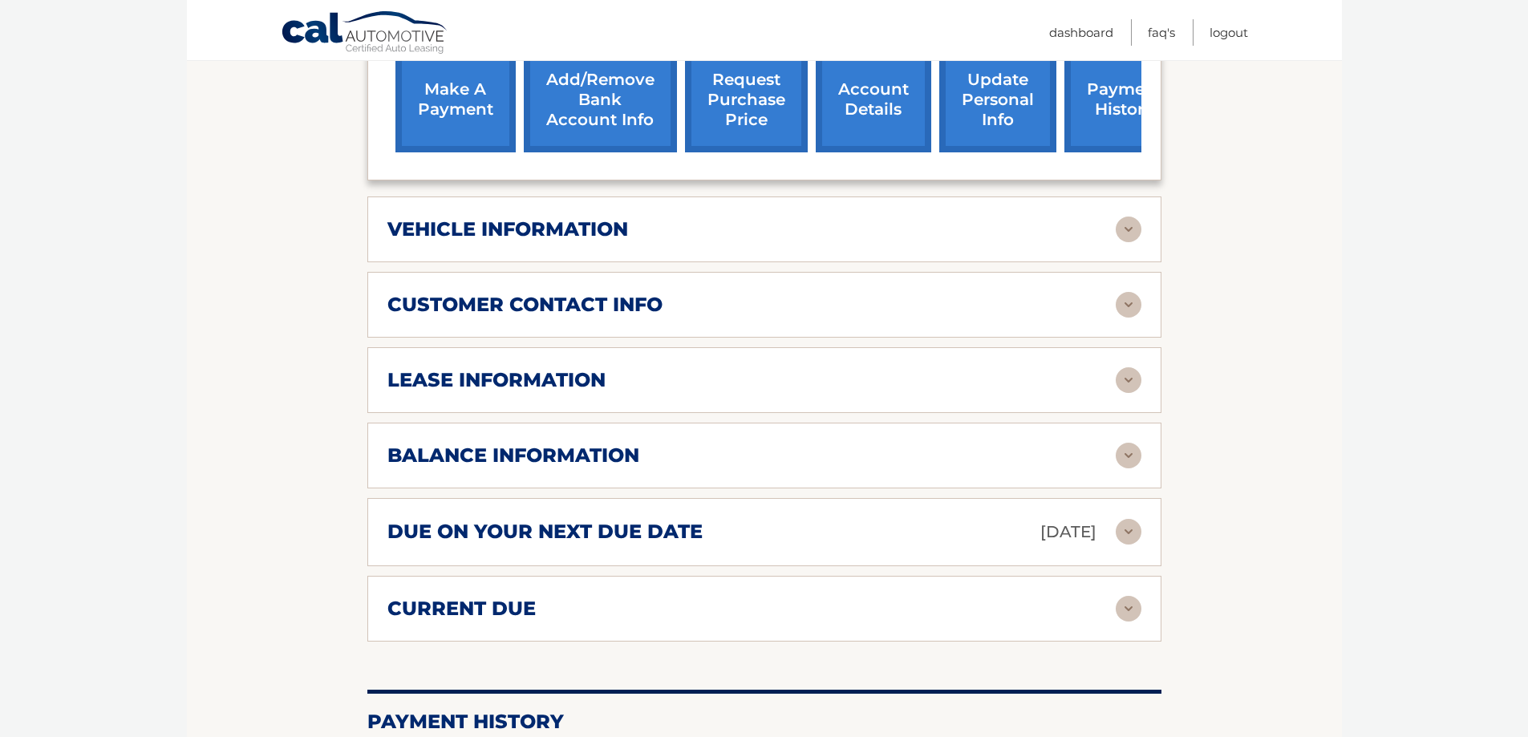
scroll to position [722, 0]
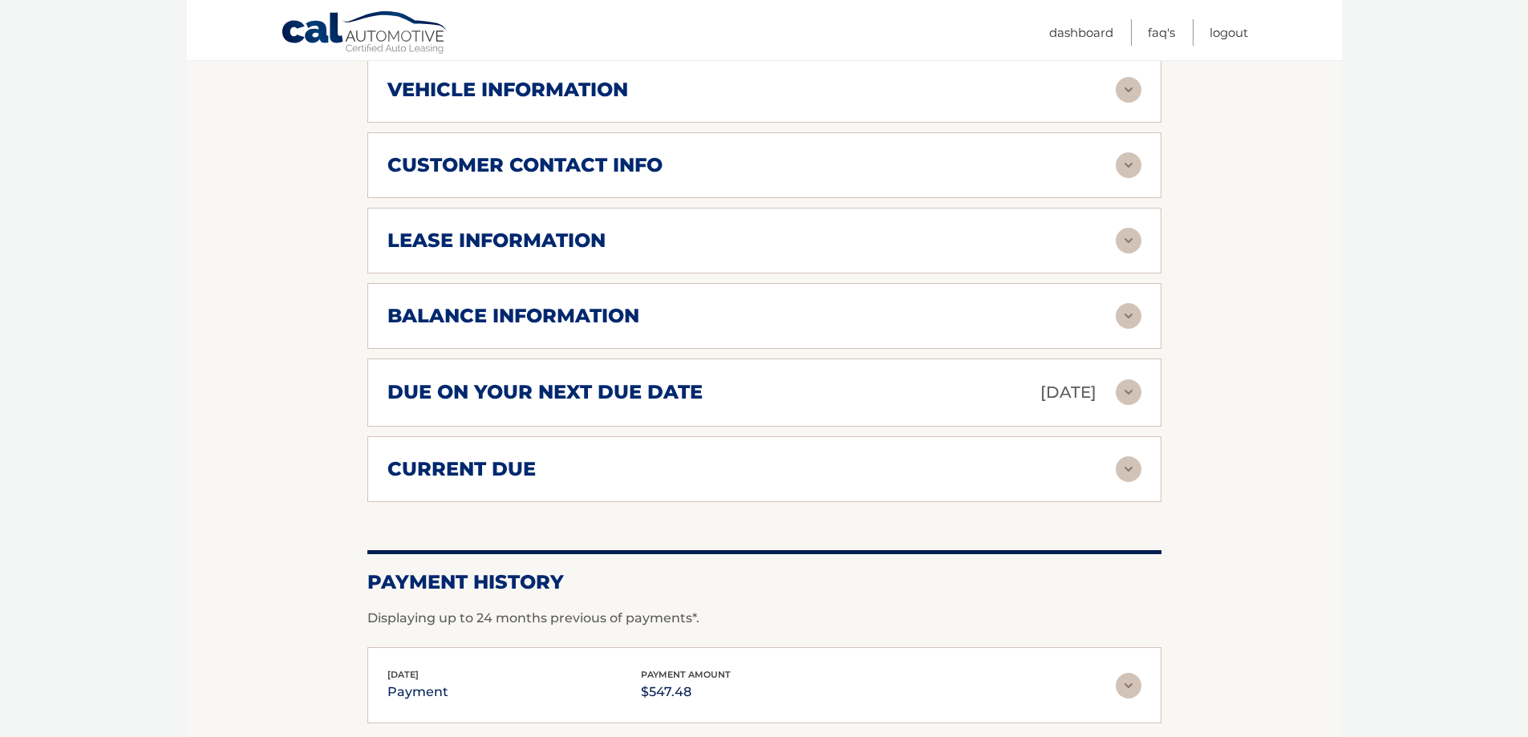
click at [549, 407] on div "due on your next due date [DATE] Late Charges $0.00 Miscellaneous Charges $0.00…" at bounding box center [764, 393] width 794 height 68
click at [1124, 394] on img at bounding box center [1129, 392] width 26 height 26
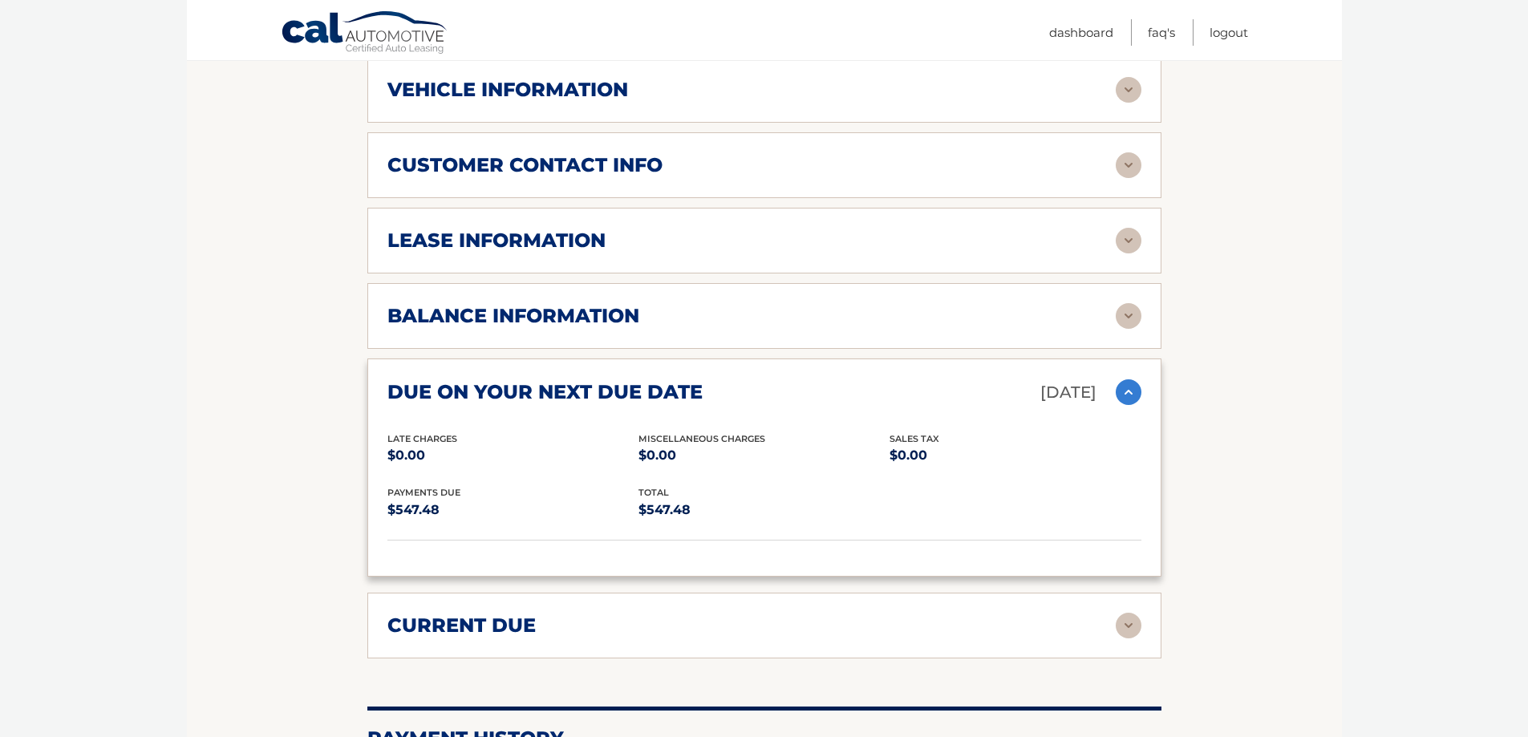
click at [1133, 630] on img at bounding box center [1129, 626] width 26 height 26
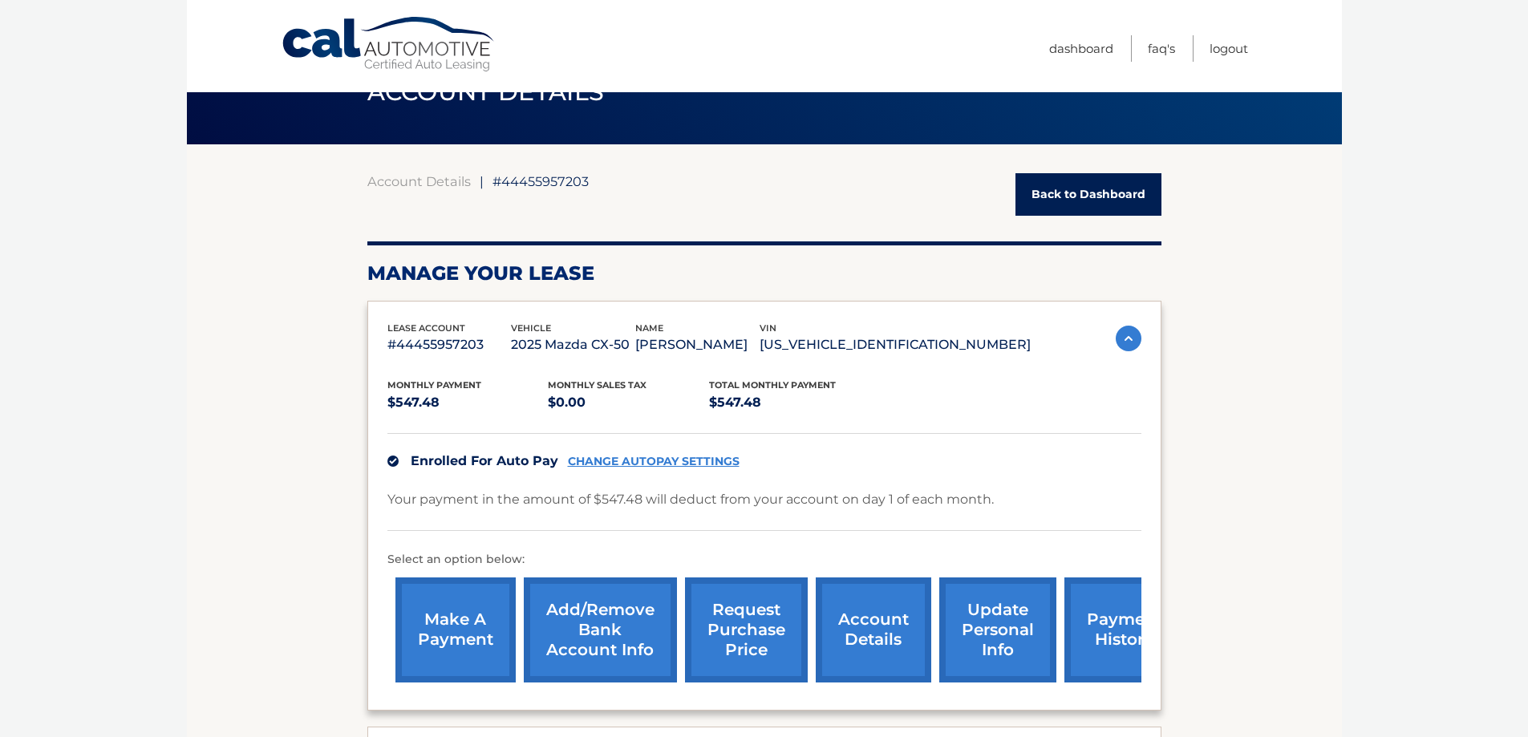
scroll to position [0, 0]
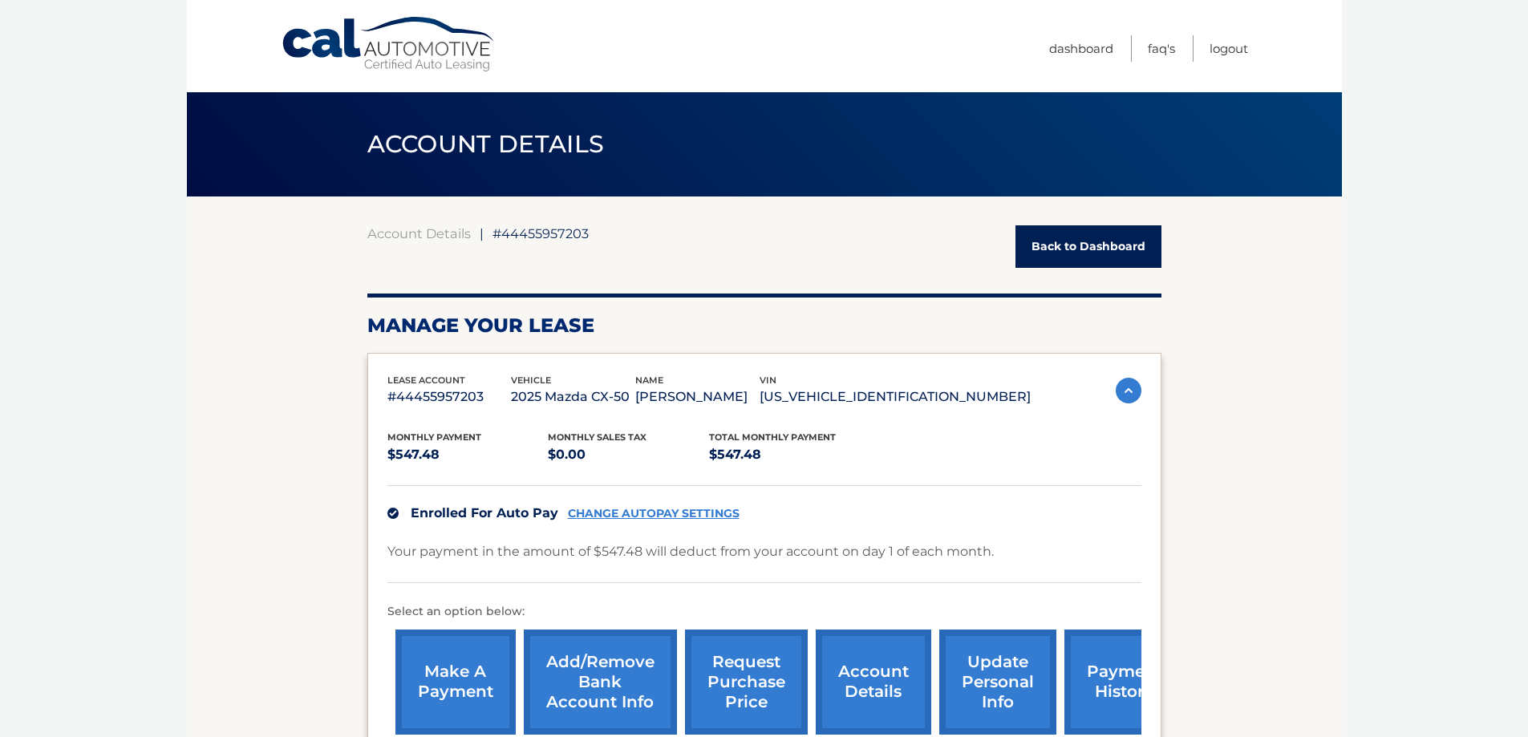
click at [1010, 240] on div "Account Details | #44455957203 Back to Dashboard" at bounding box center [764, 246] width 794 height 43
click at [1069, 240] on link "Back to Dashboard" at bounding box center [1088, 246] width 146 height 43
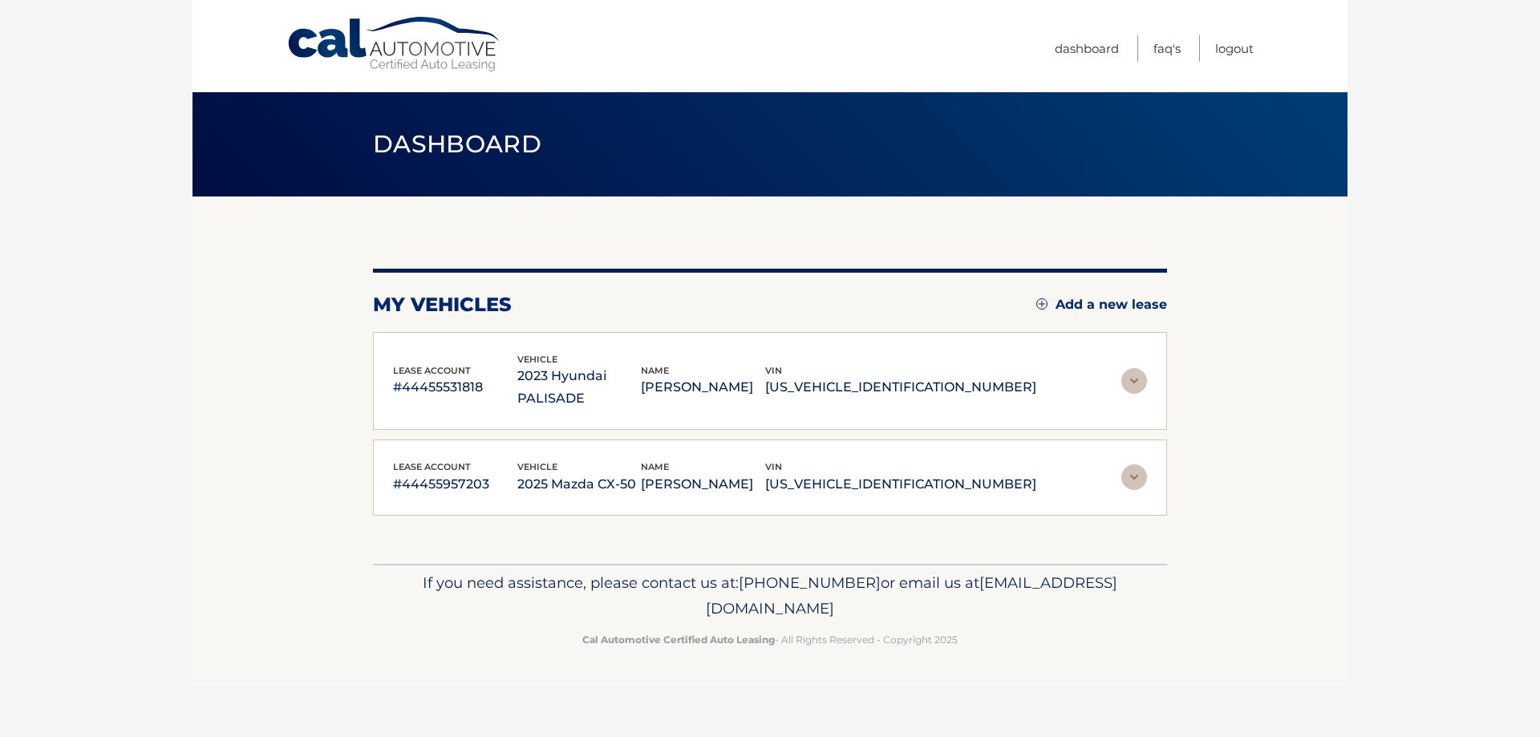
click at [1136, 373] on img at bounding box center [1134, 381] width 26 height 26
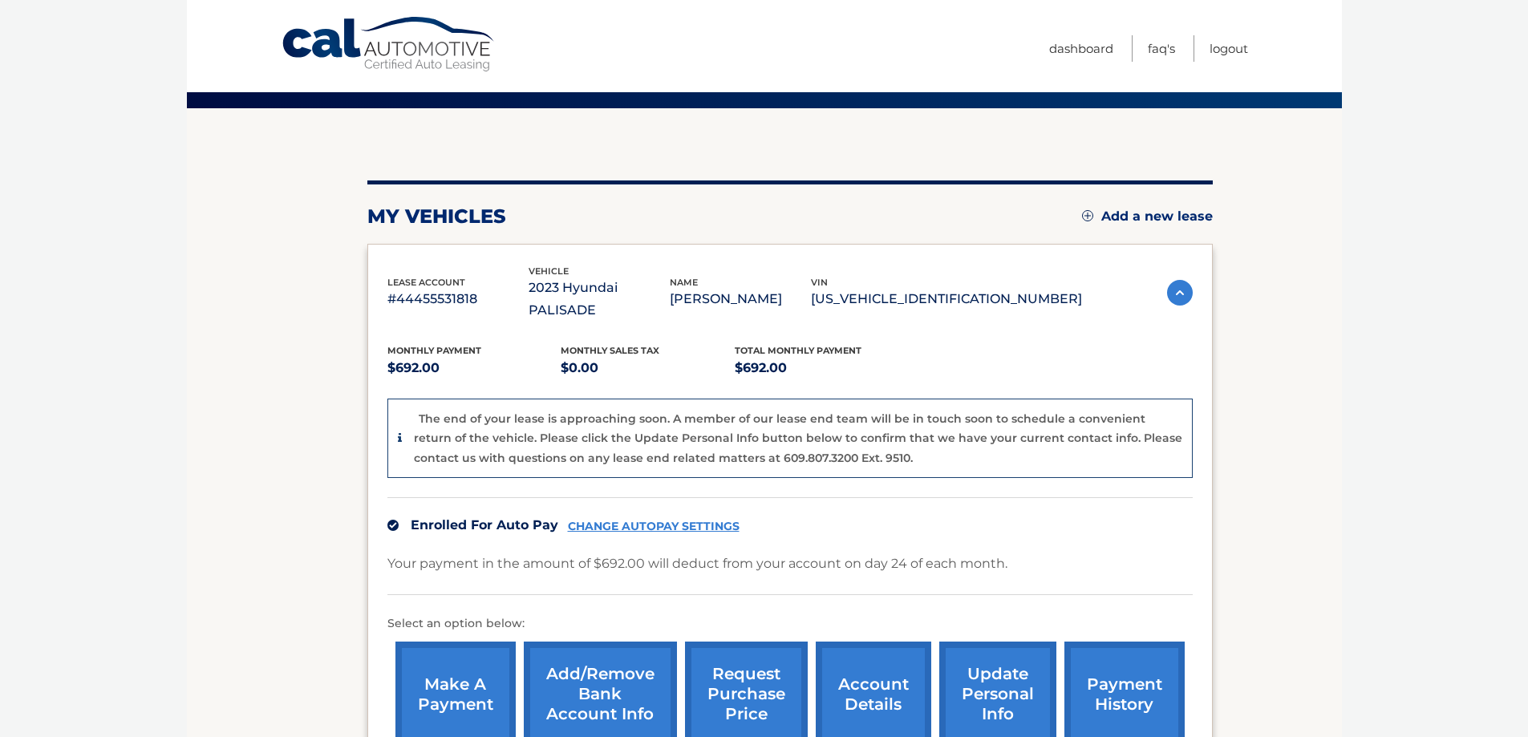
scroll to position [321, 0]
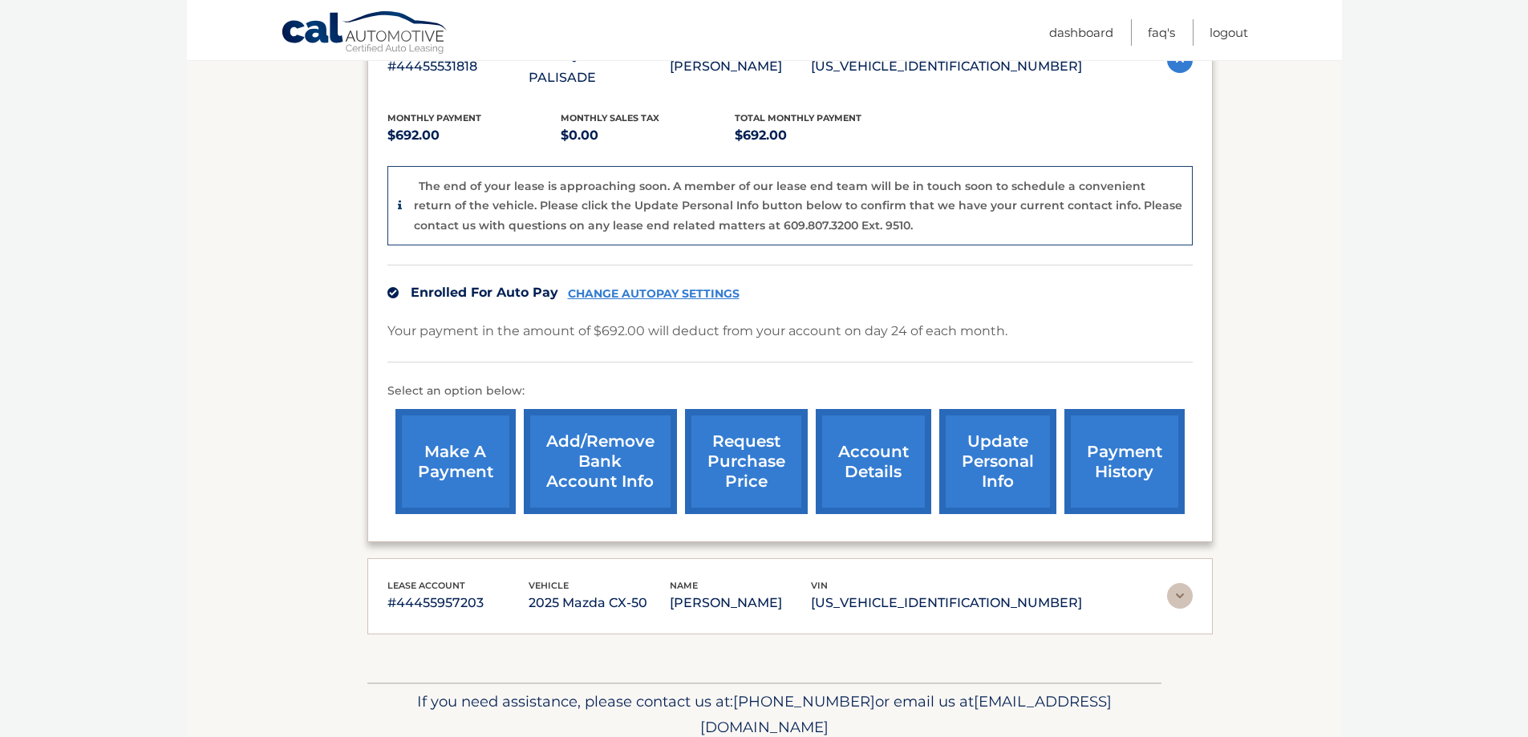
click at [858, 445] on link "account details" at bounding box center [874, 461] width 116 height 105
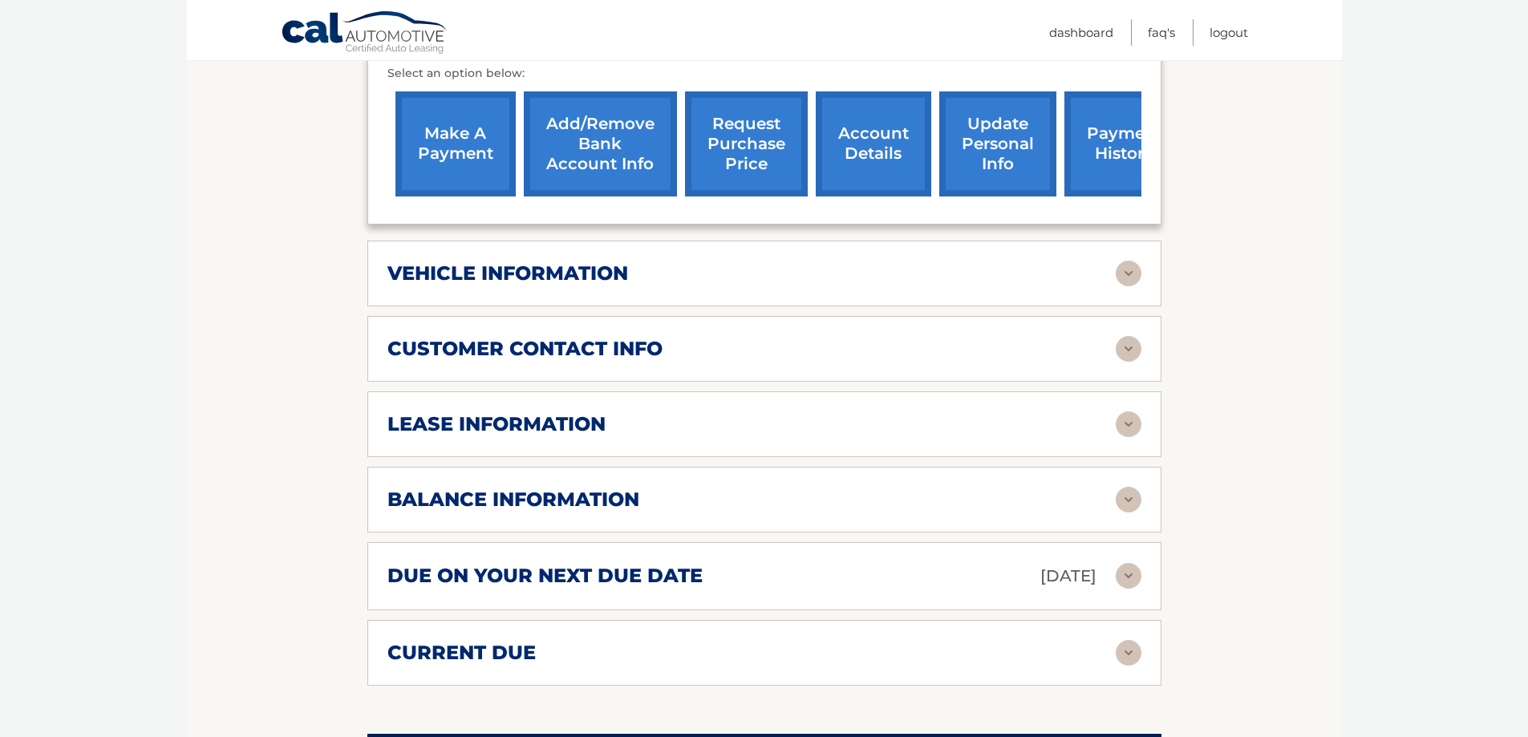
scroll to position [561, 0]
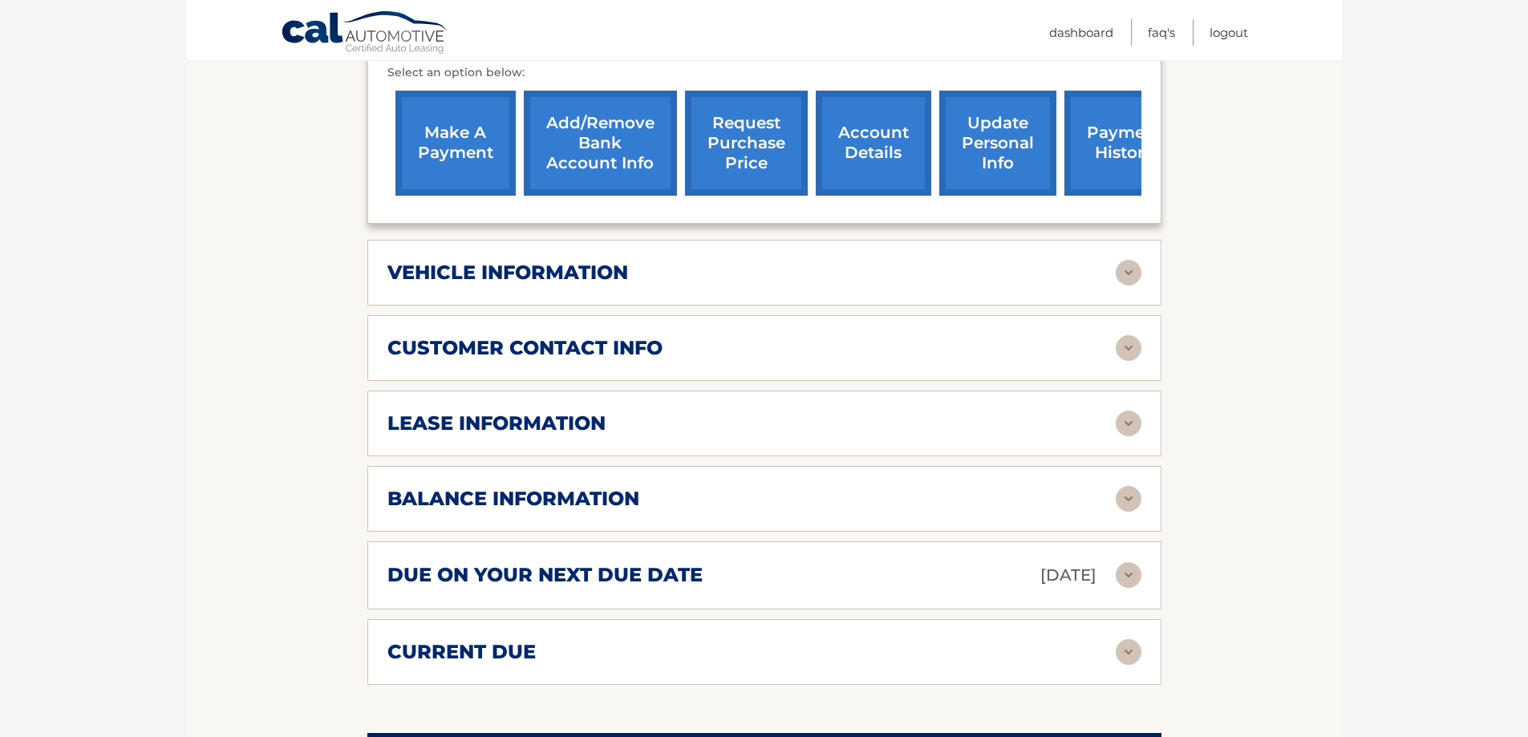
click at [1130, 562] on img at bounding box center [1129, 575] width 26 height 26
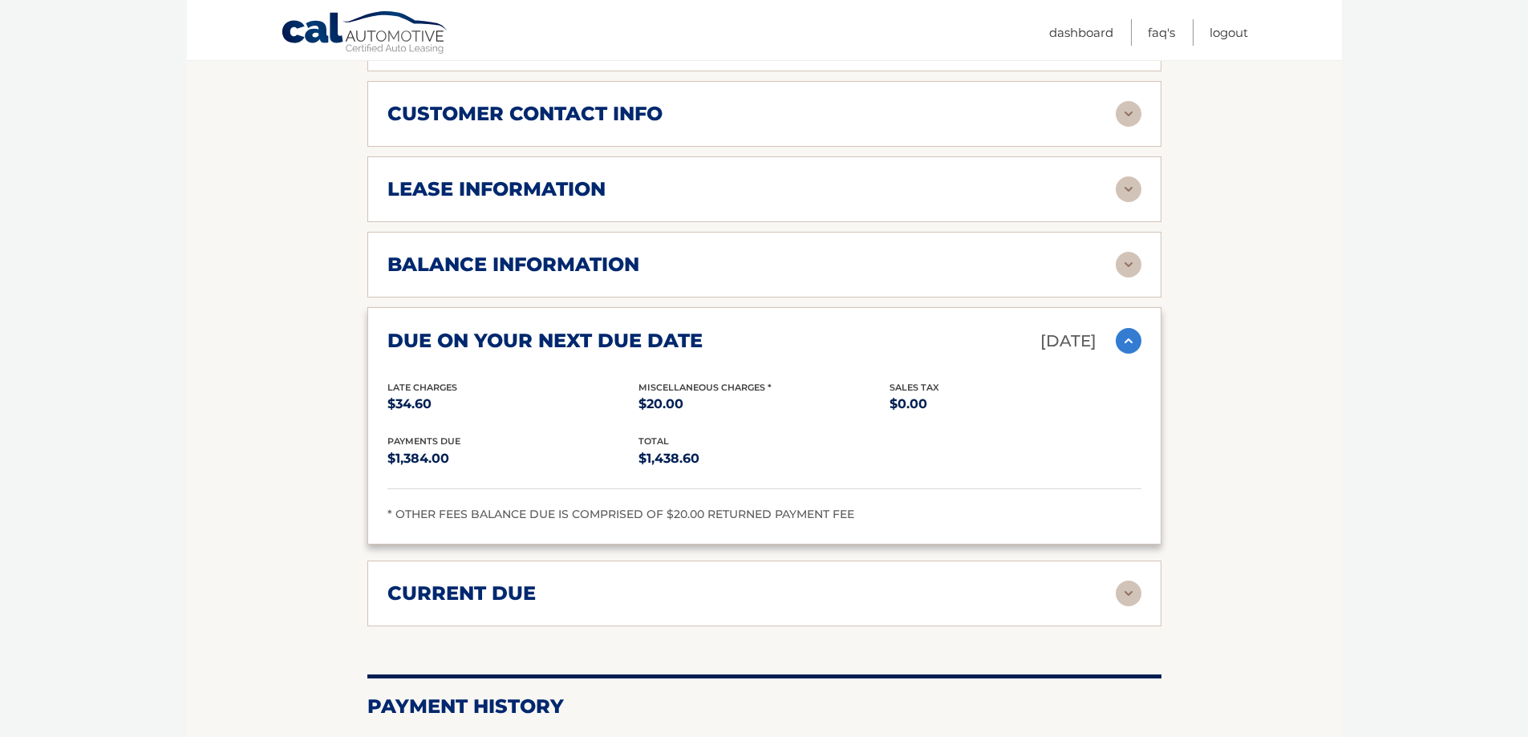
scroll to position [802, 0]
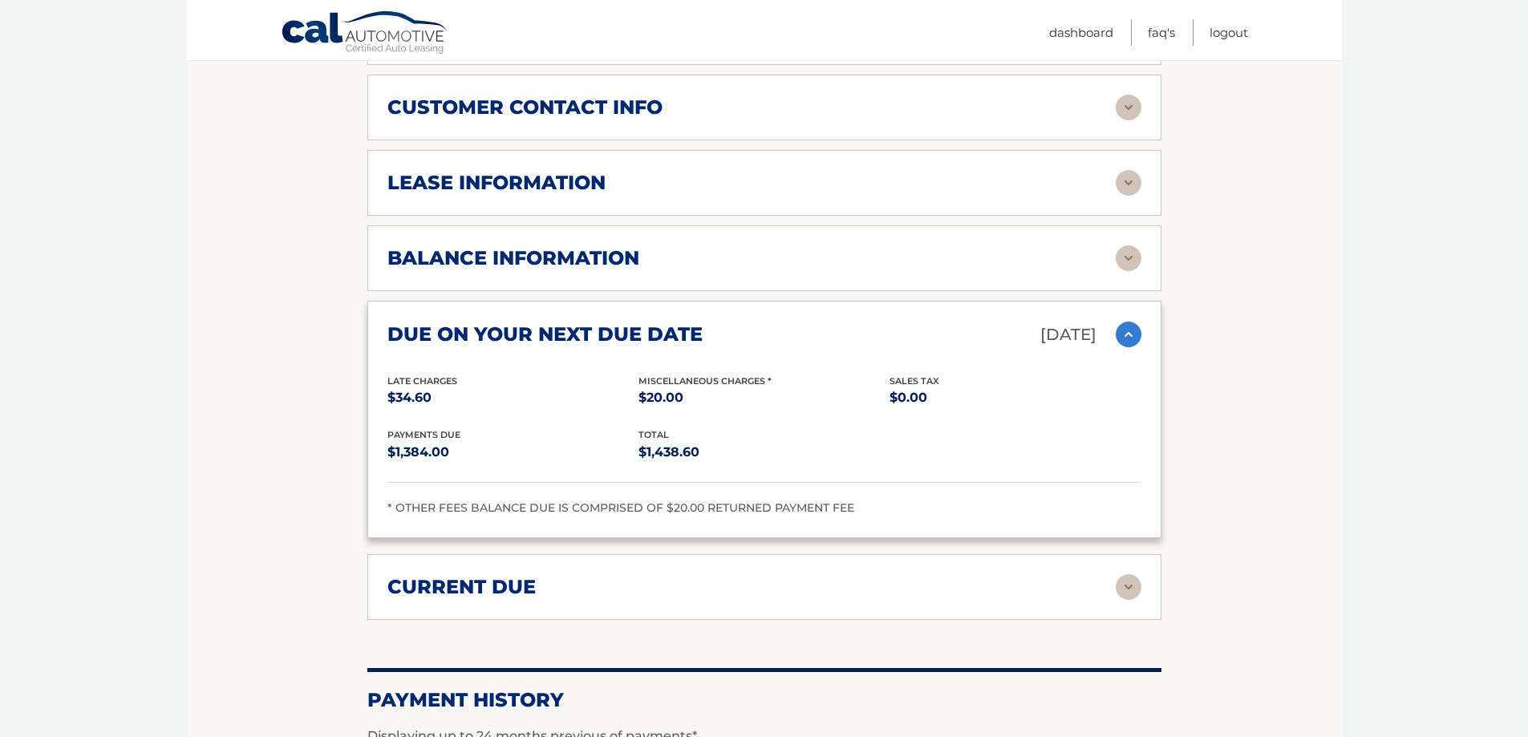
click at [533, 575] on h2 "current due" at bounding box center [461, 587] width 148 height 24
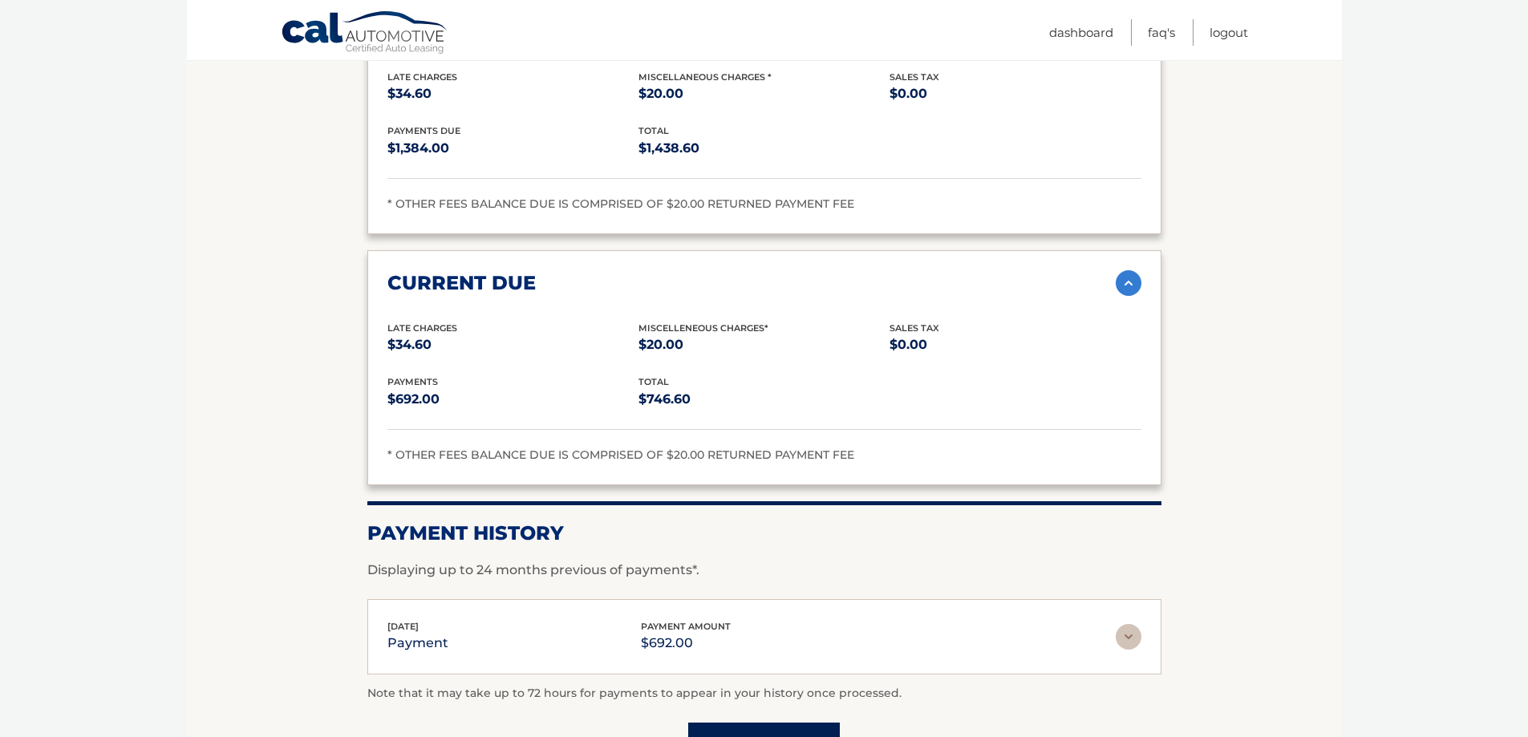
scroll to position [1123, 0]
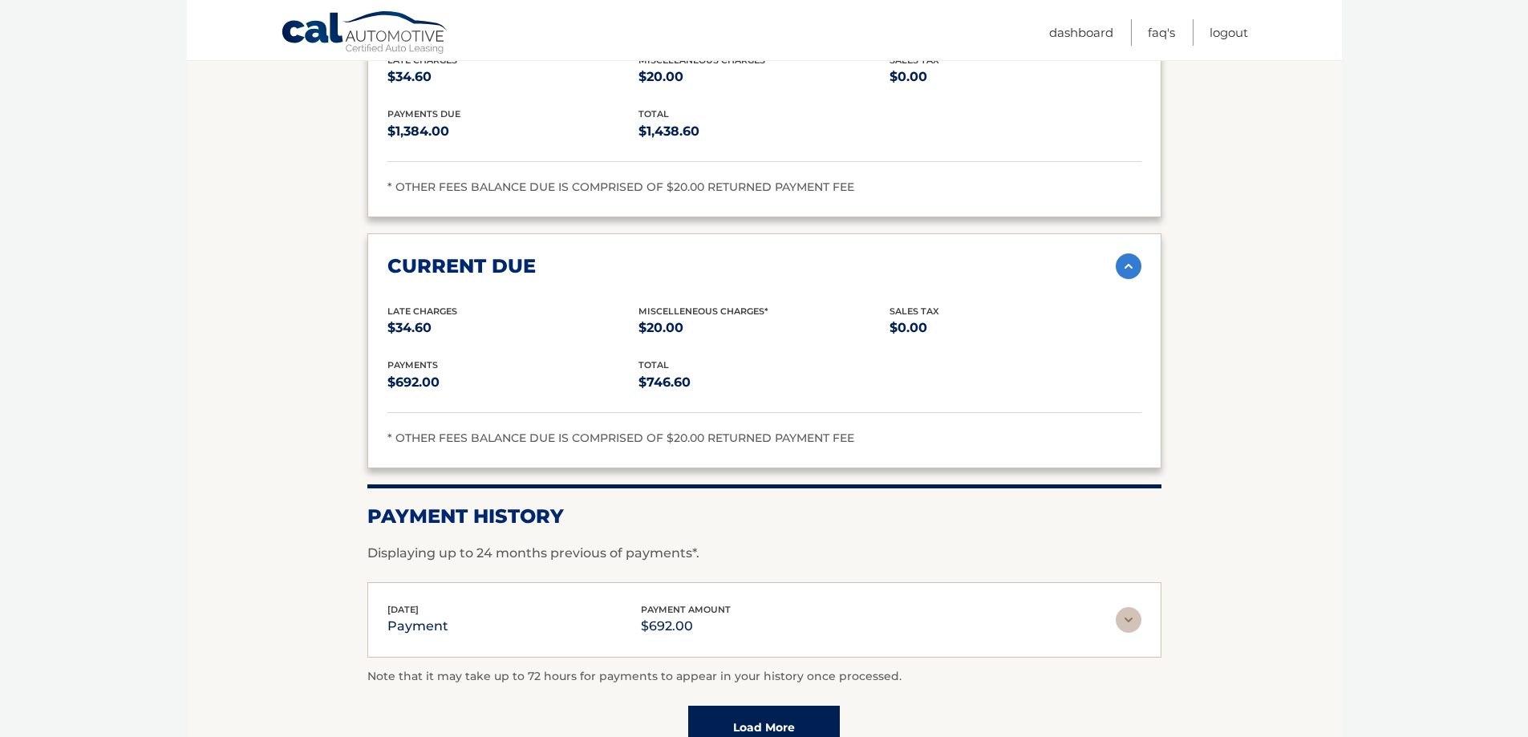
click at [1131, 607] on img at bounding box center [1129, 620] width 26 height 26
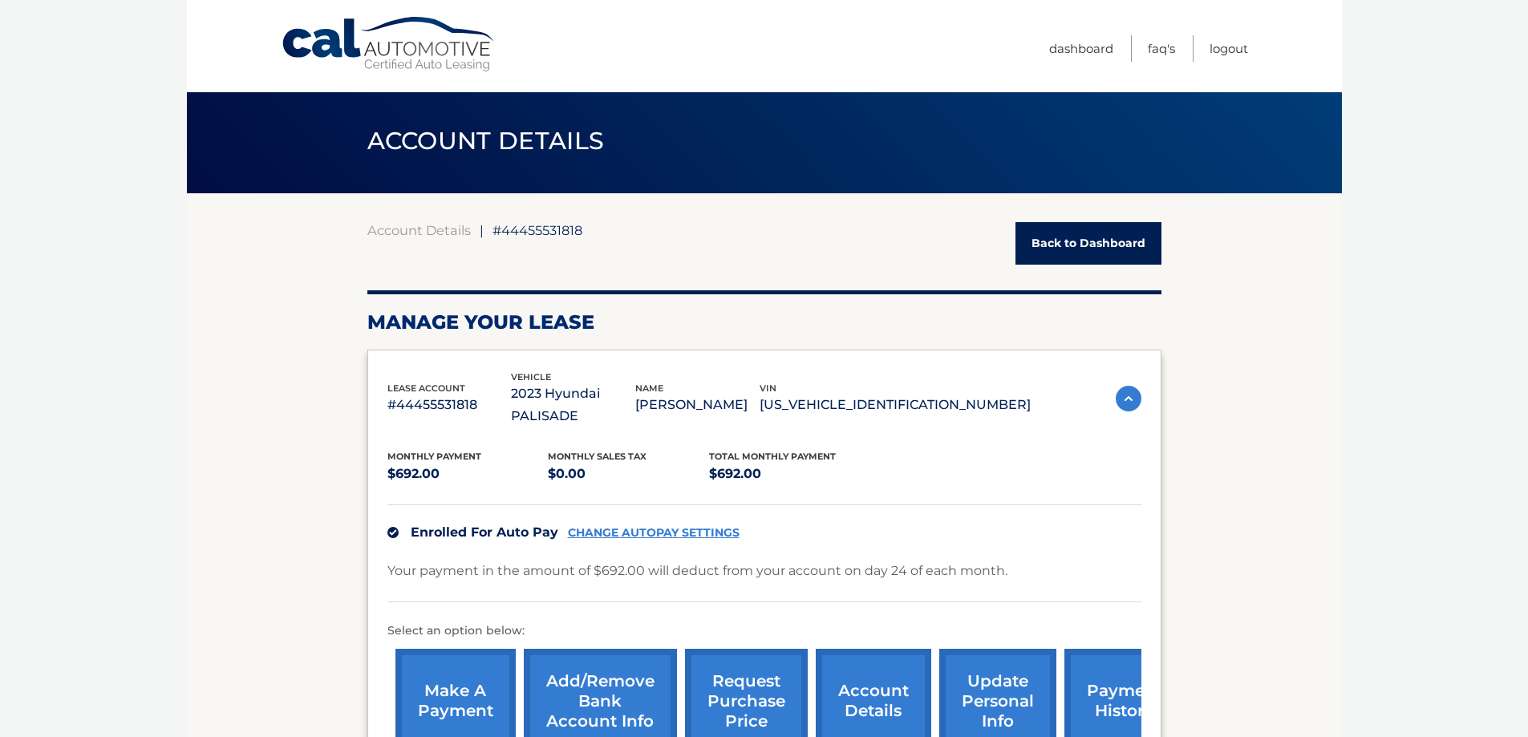
scroll to position [0, 0]
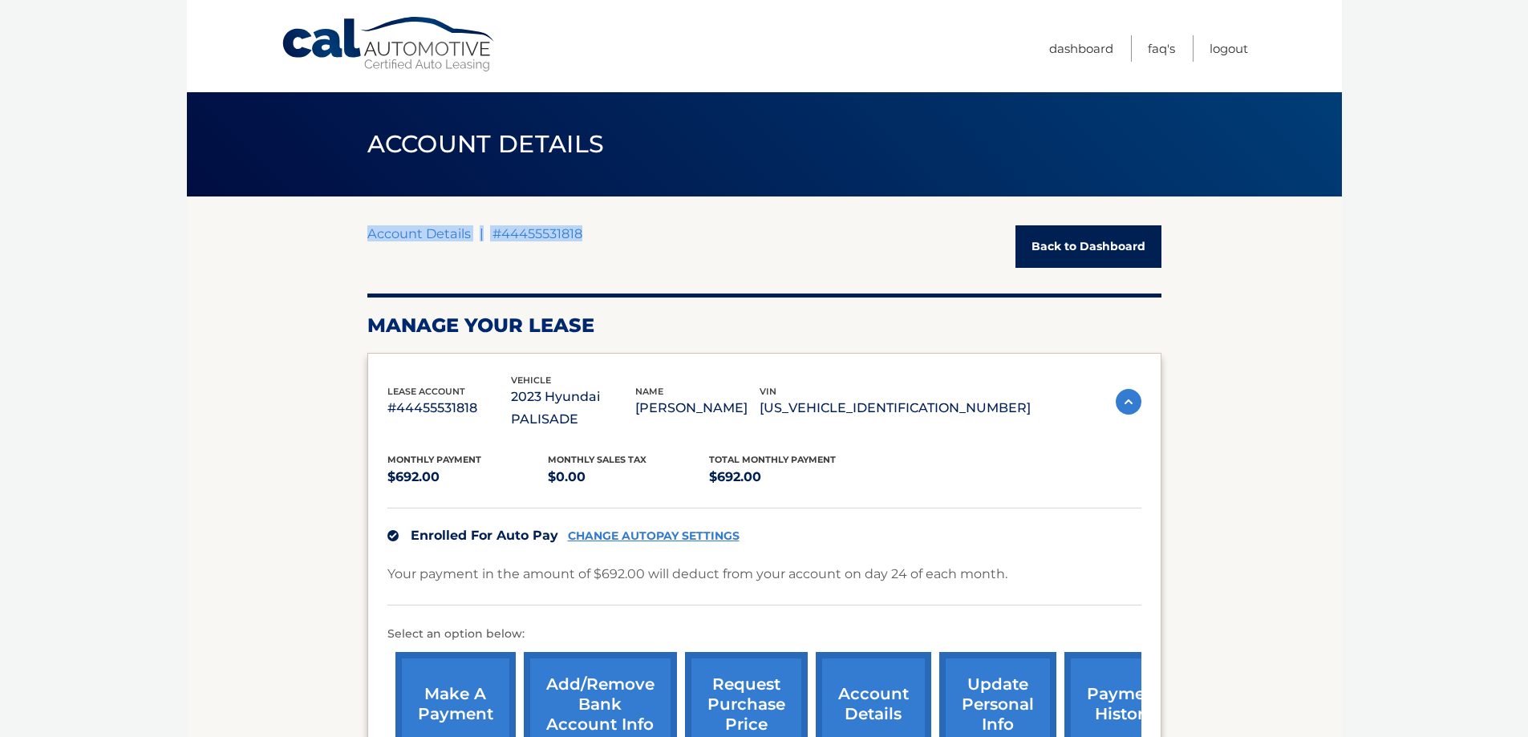
drag, startPoint x: 366, startPoint y: 228, endPoint x: 600, endPoint y: 226, distance: 234.2
click at [602, 244] on div "Account Details | #44455531818 Back to Dashboard" at bounding box center [764, 246] width 794 height 43
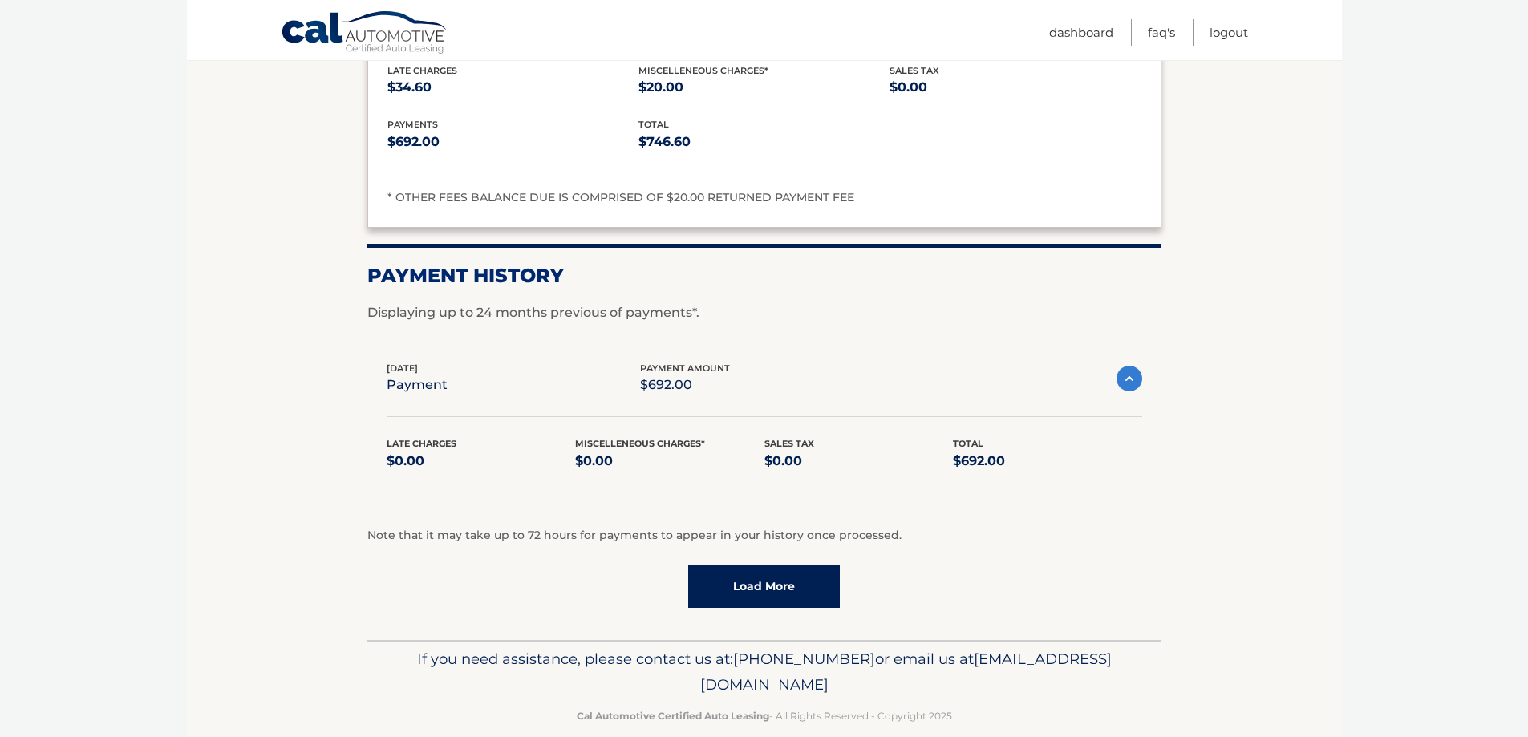
scroll to position [1365, 0]
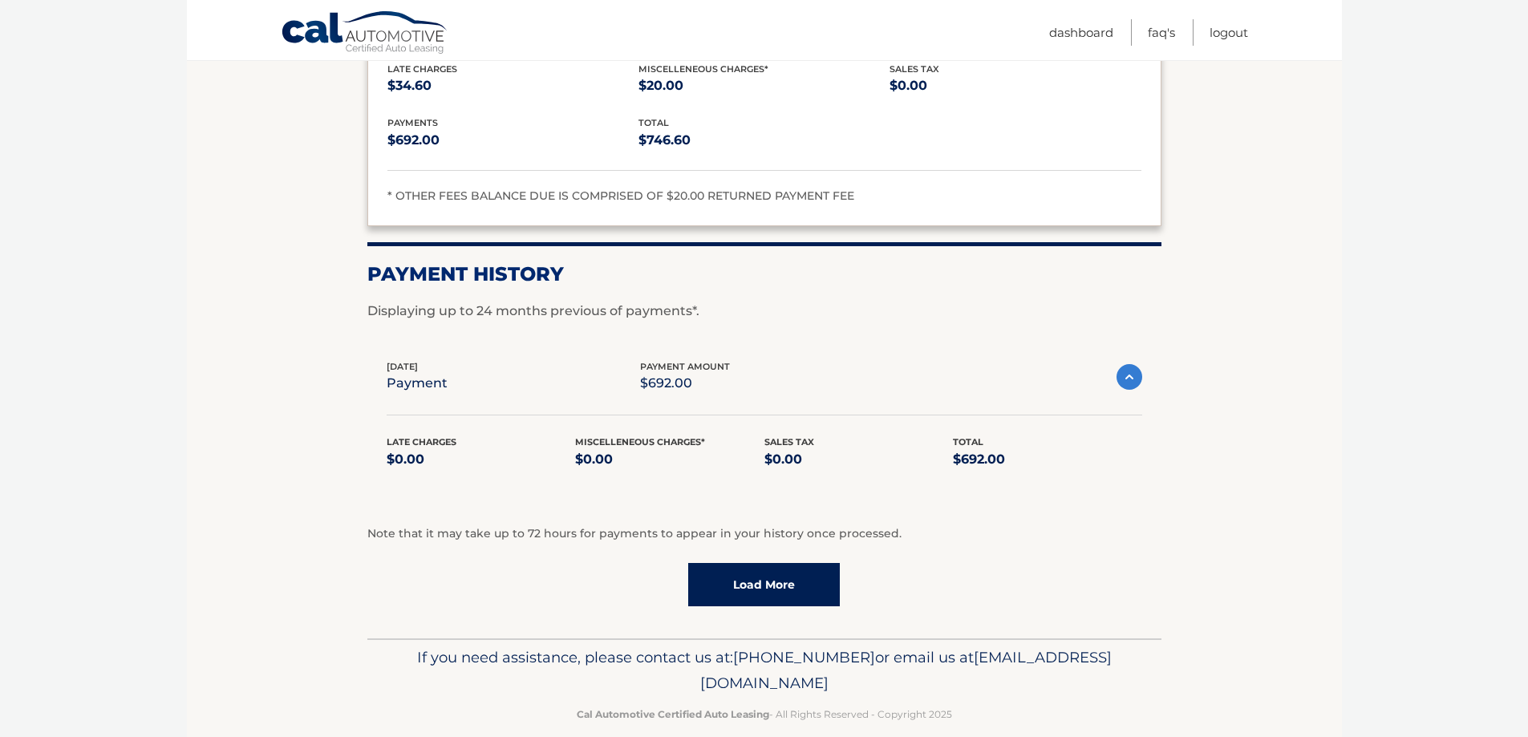
click at [829, 566] on link "Load More" at bounding box center [764, 584] width 152 height 43
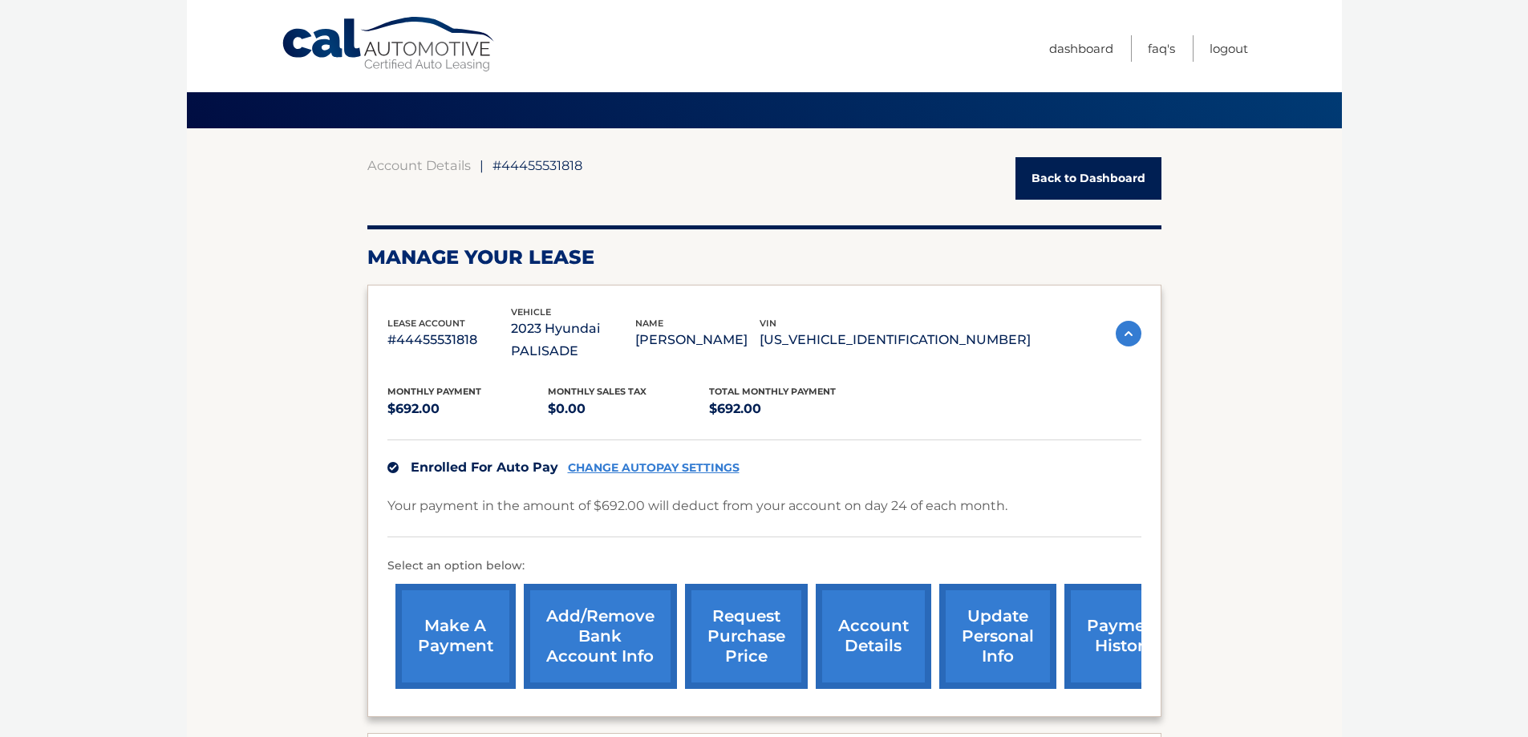
scroll to position [28, 0]
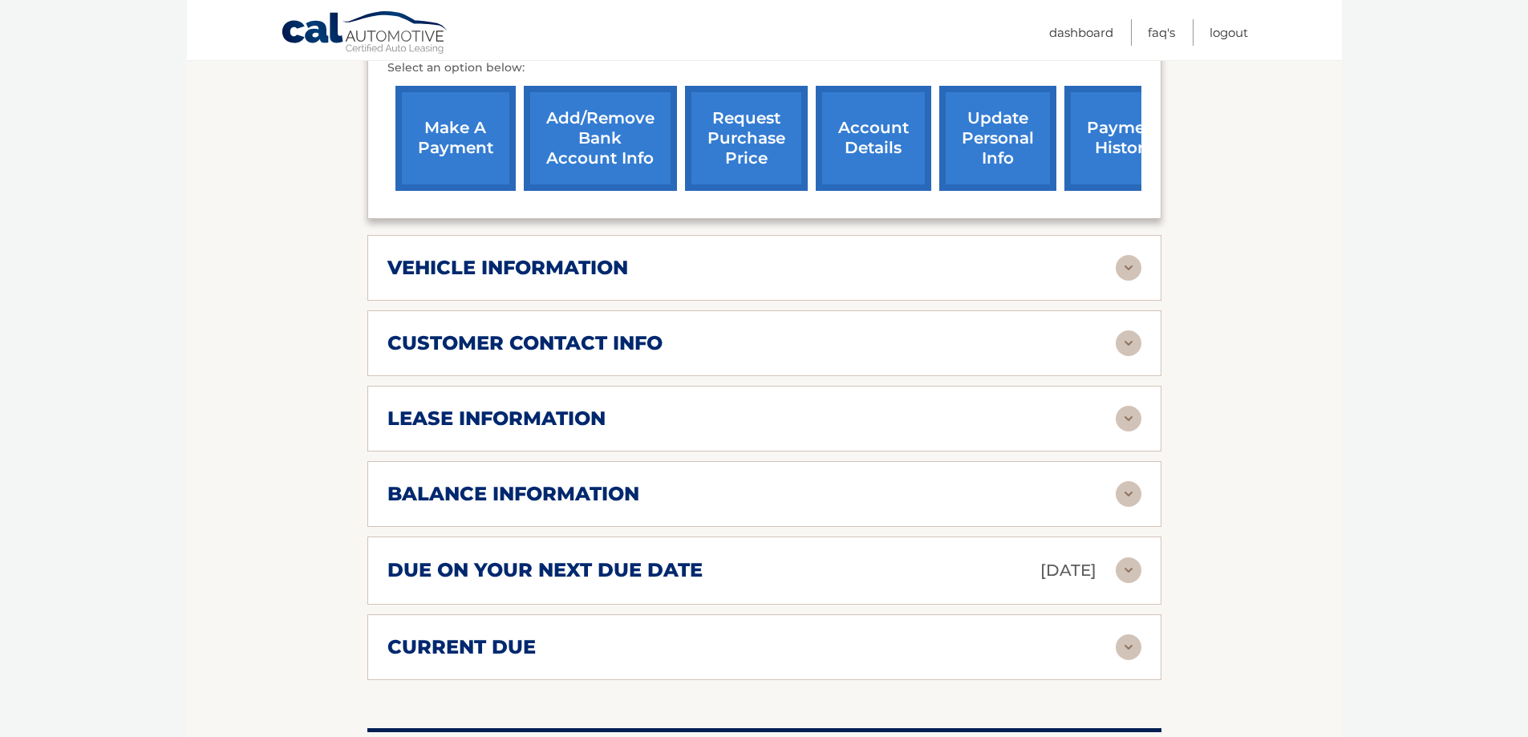
scroll to position [590, 0]
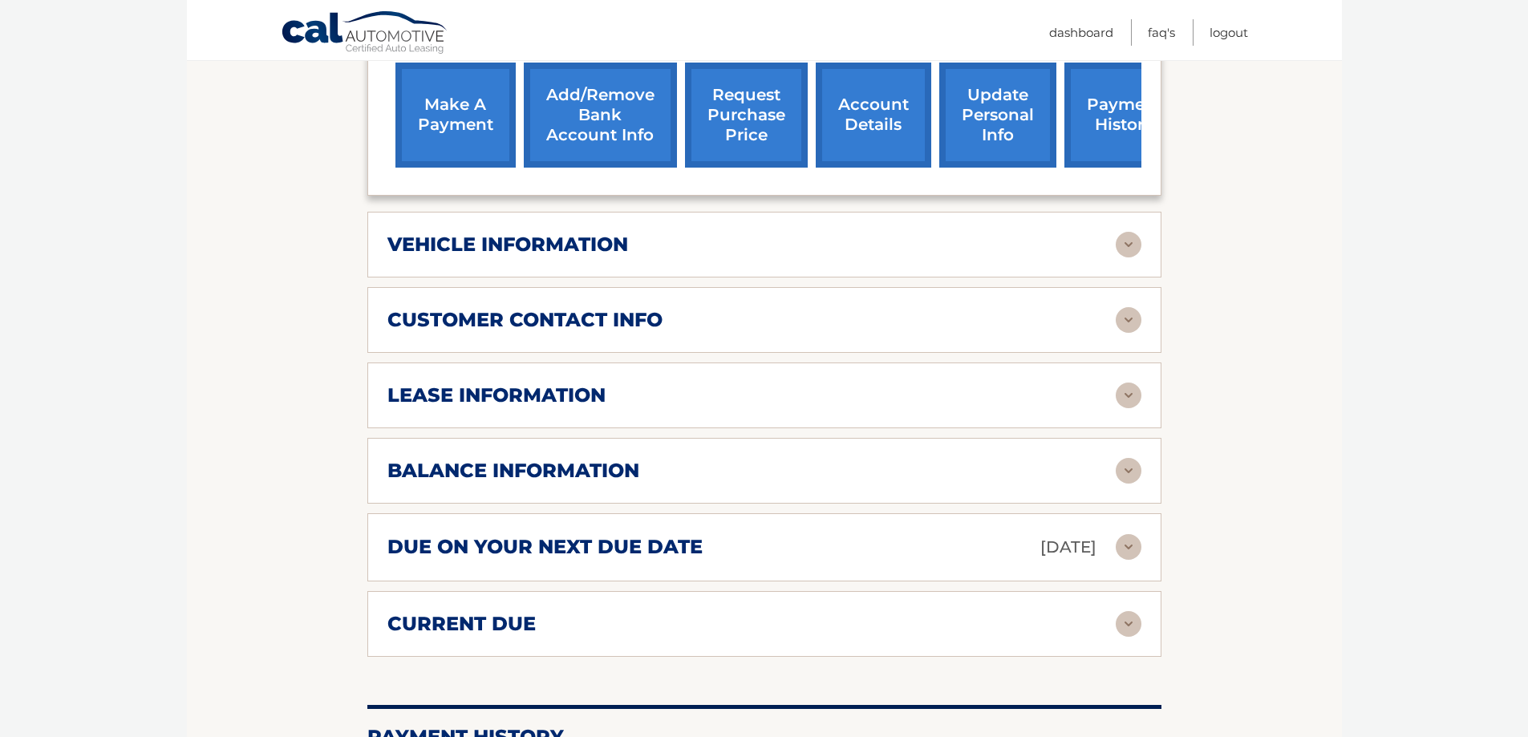
click at [553, 535] on h2 "due on your next due date" at bounding box center [544, 547] width 315 height 24
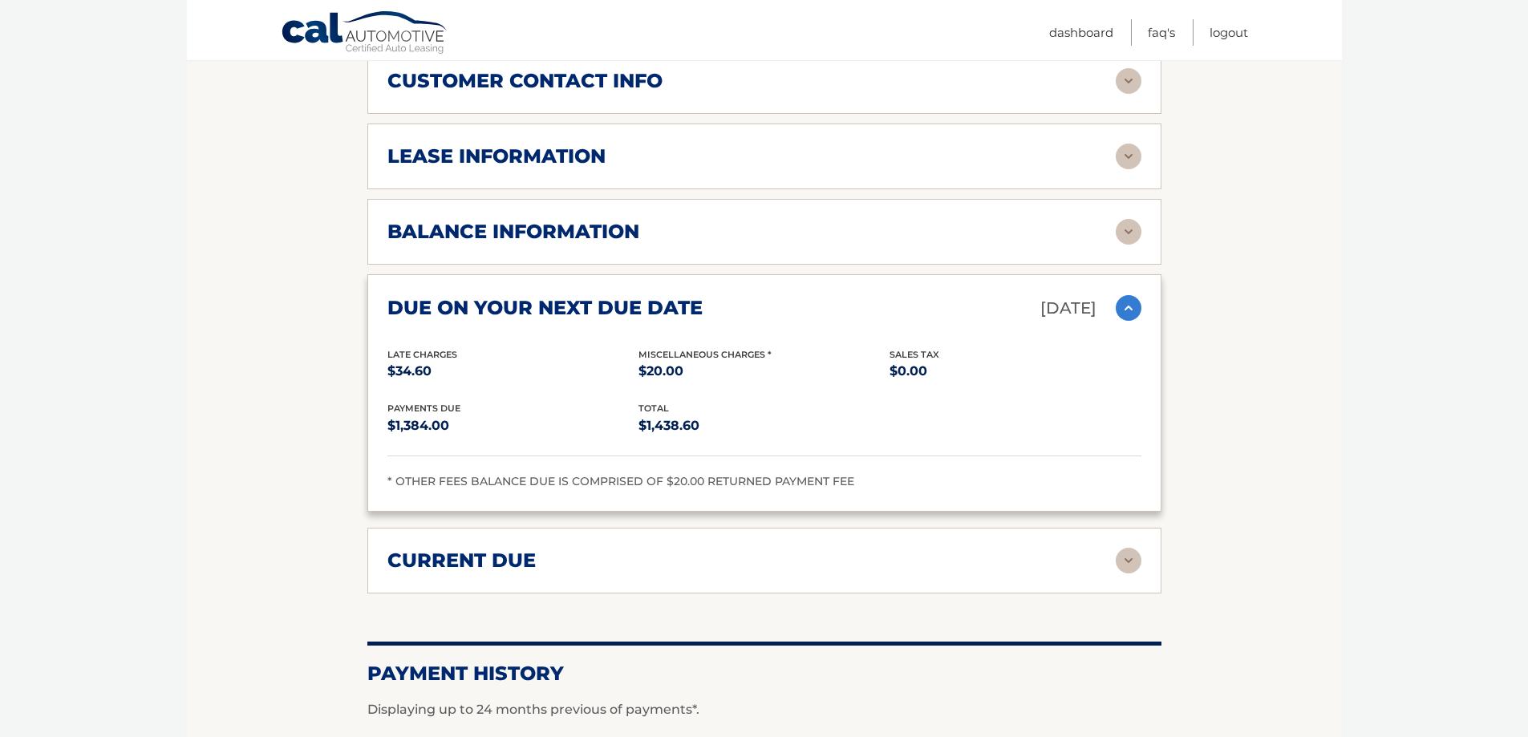
scroll to position [830, 0]
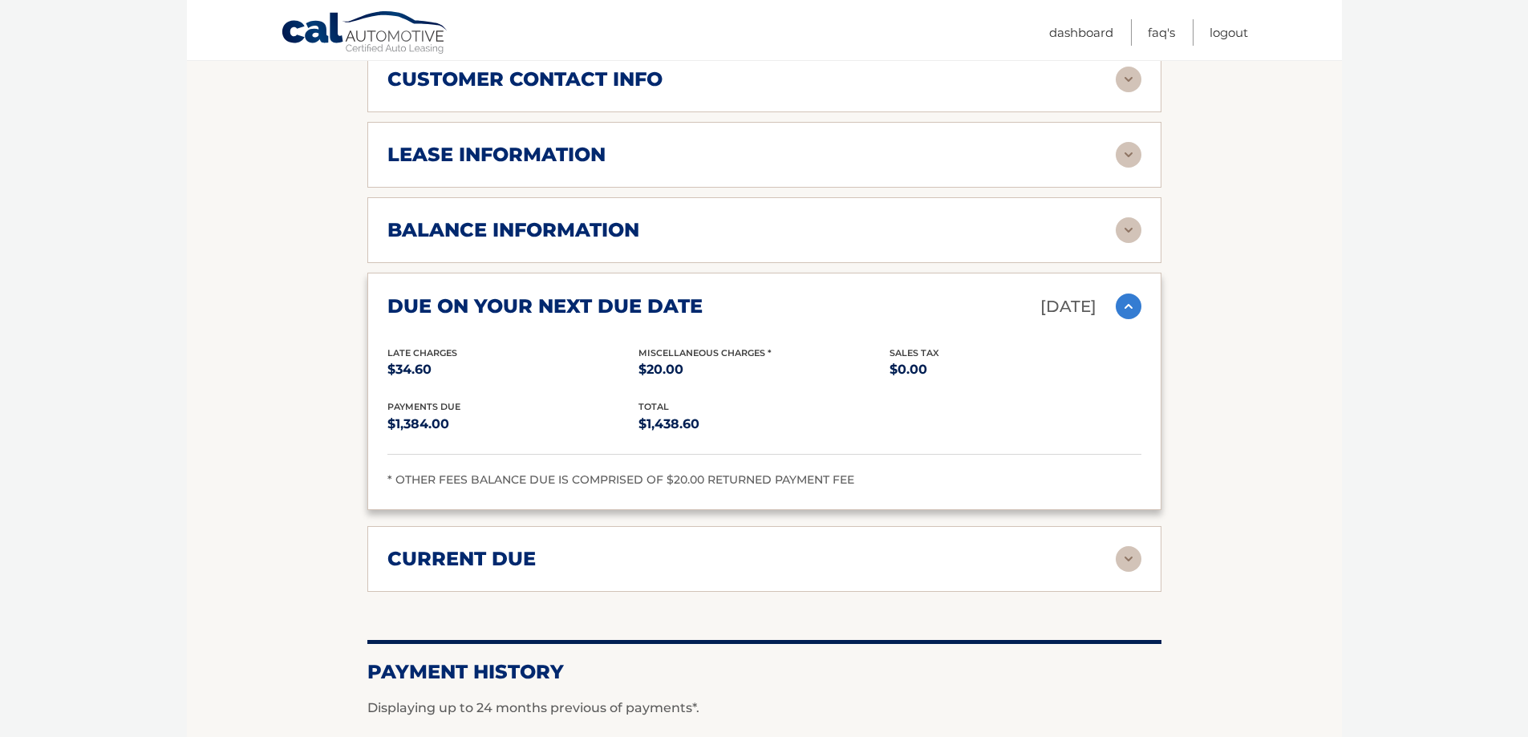
click at [519, 547] on h2 "current due" at bounding box center [461, 559] width 148 height 24
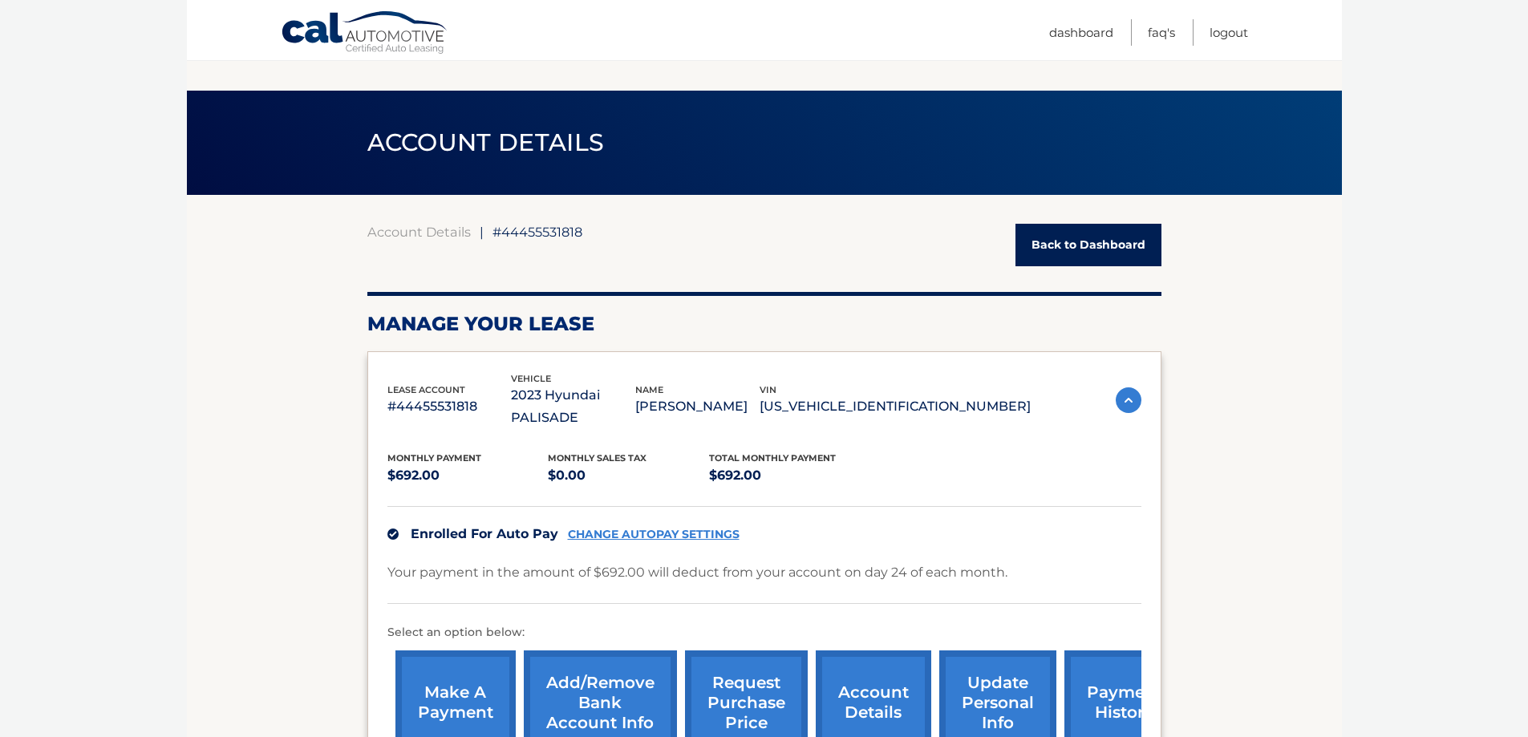
scroll to position [0, 0]
